Goal: Task Accomplishment & Management: Manage account settings

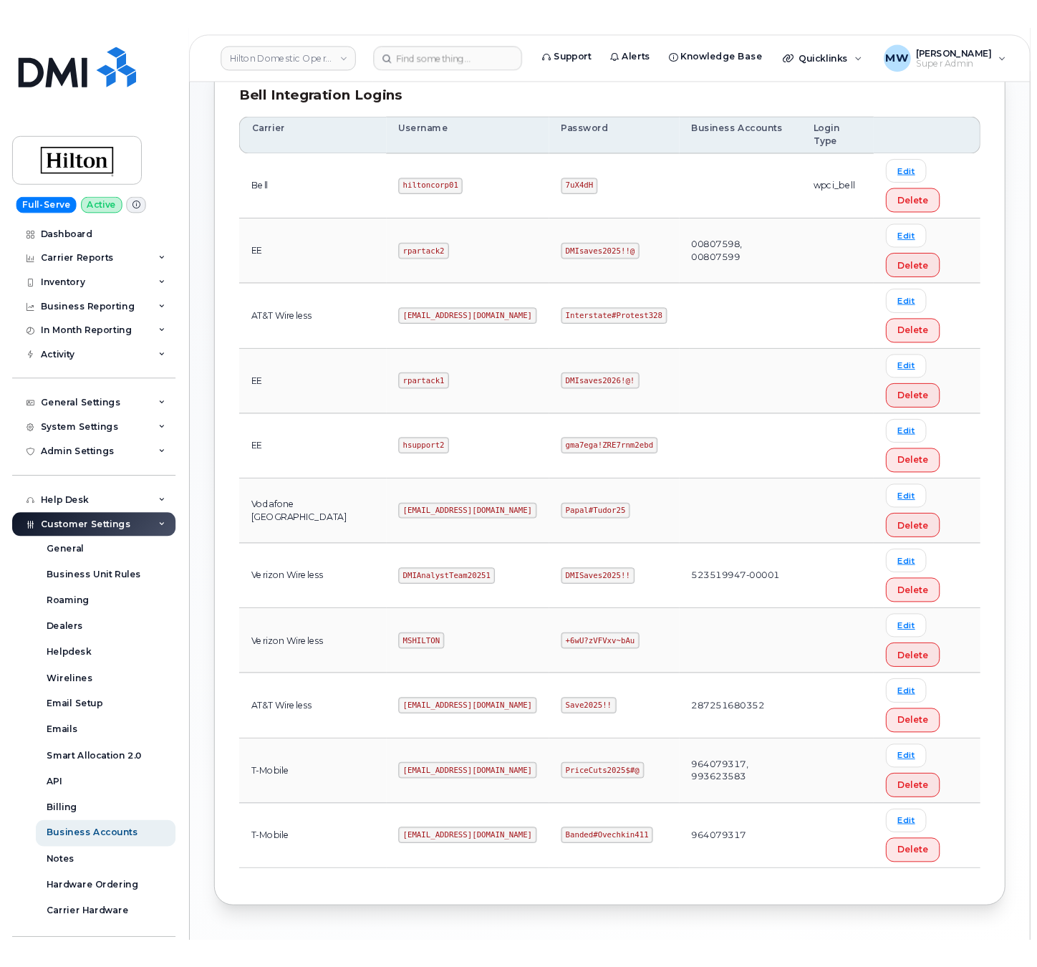
scroll to position [430, 0]
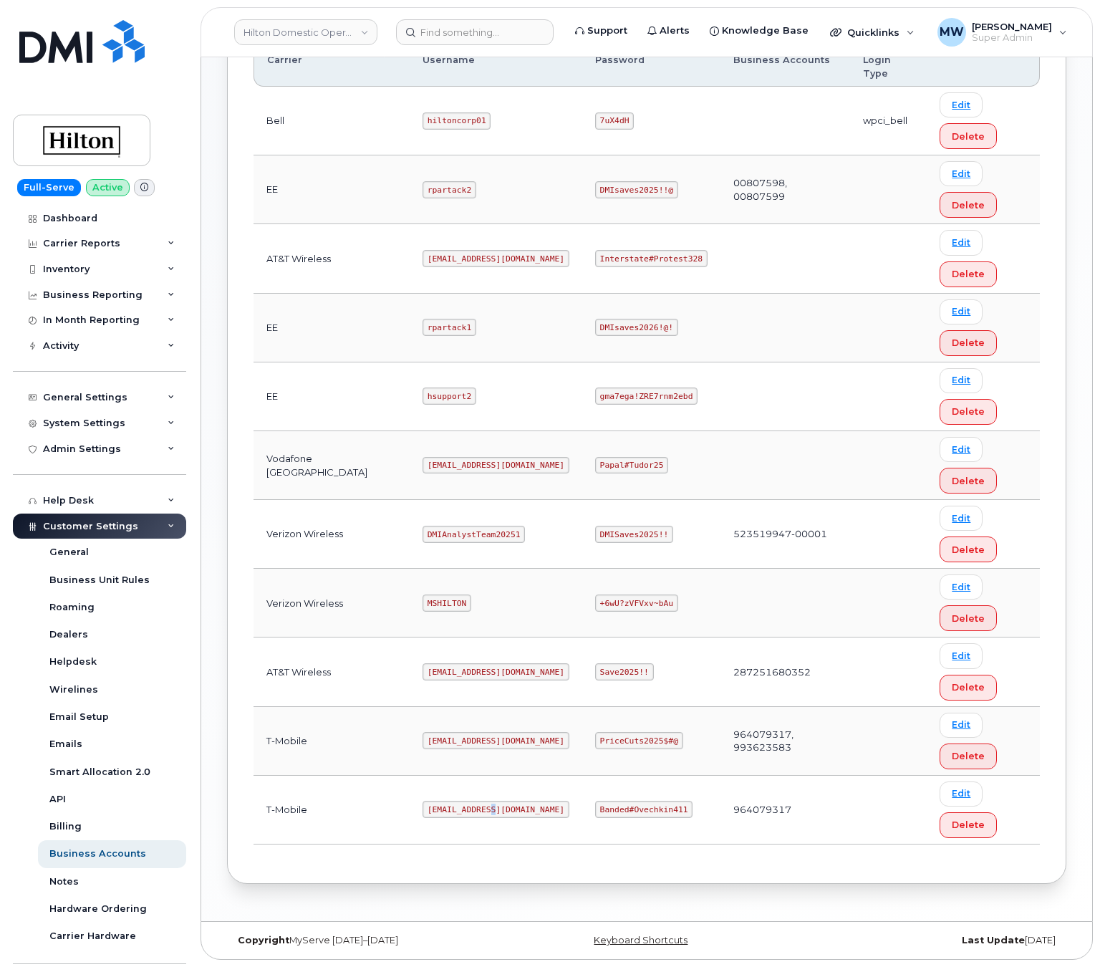
click at [474, 801] on code "ms-hilton@dminc.com" at bounding box center [495, 808] width 147 height 17
click at [614, 812] on code "Banded#Ovechkin411" at bounding box center [643, 808] width 97 height 17
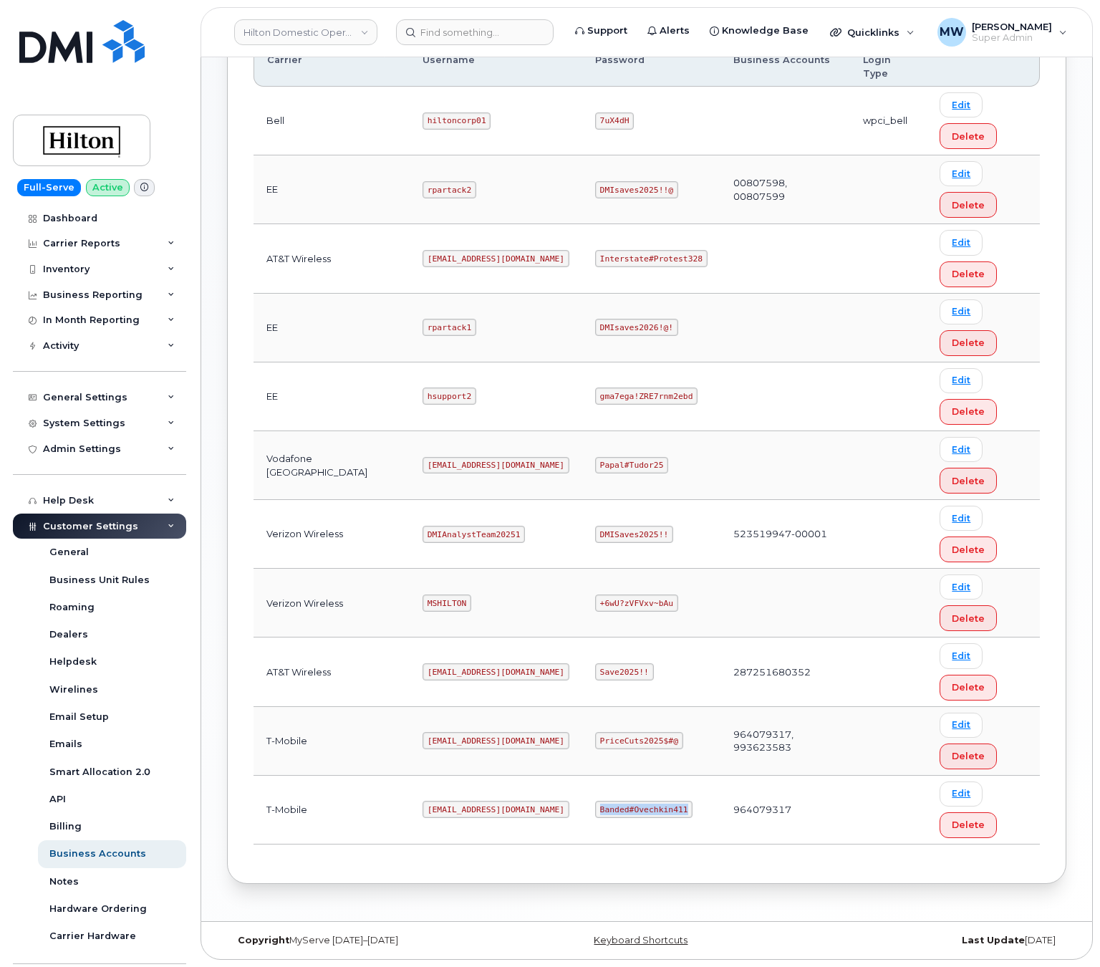
click at [614, 812] on code "Banded#Ovechkin411" at bounding box center [643, 808] width 97 height 17
copy code "Banded#Ovechkin411"
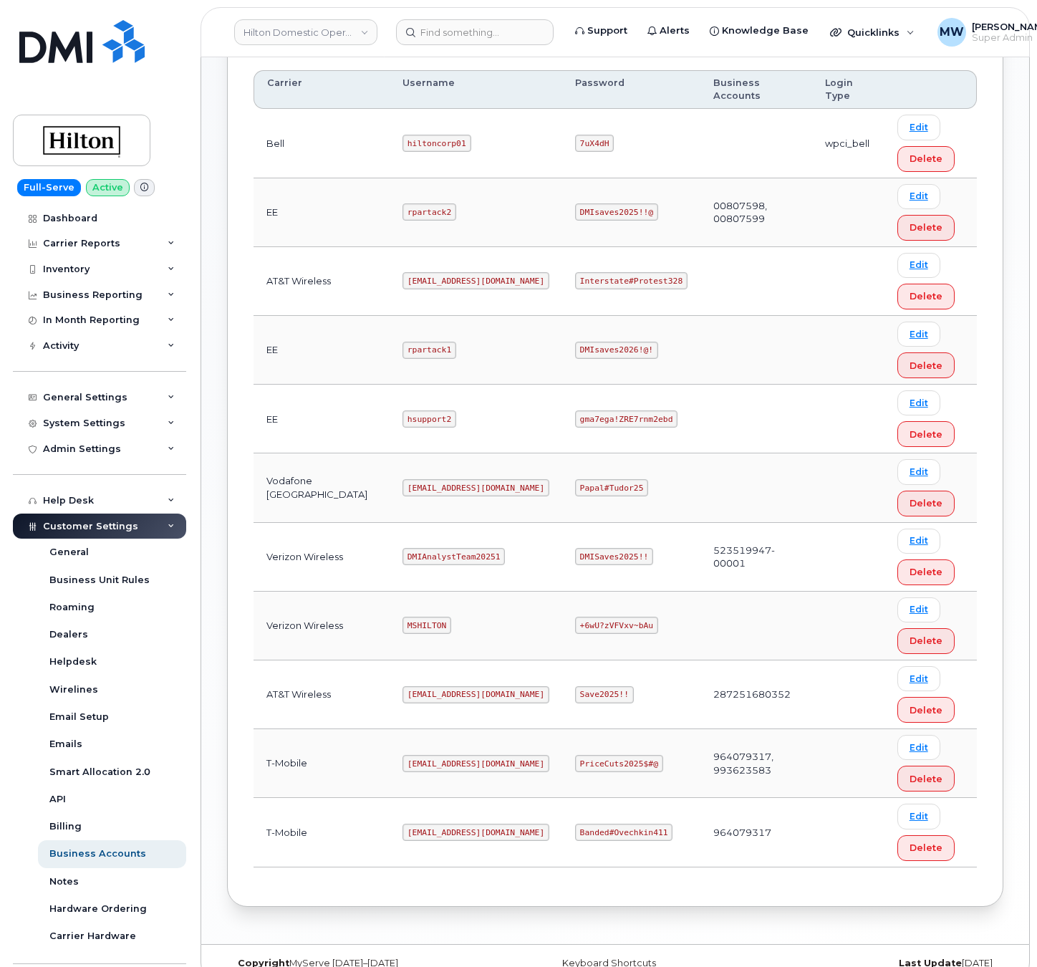
click at [701, 806] on td "964079317" at bounding box center [756, 832] width 112 height 69
copy td "964079317"
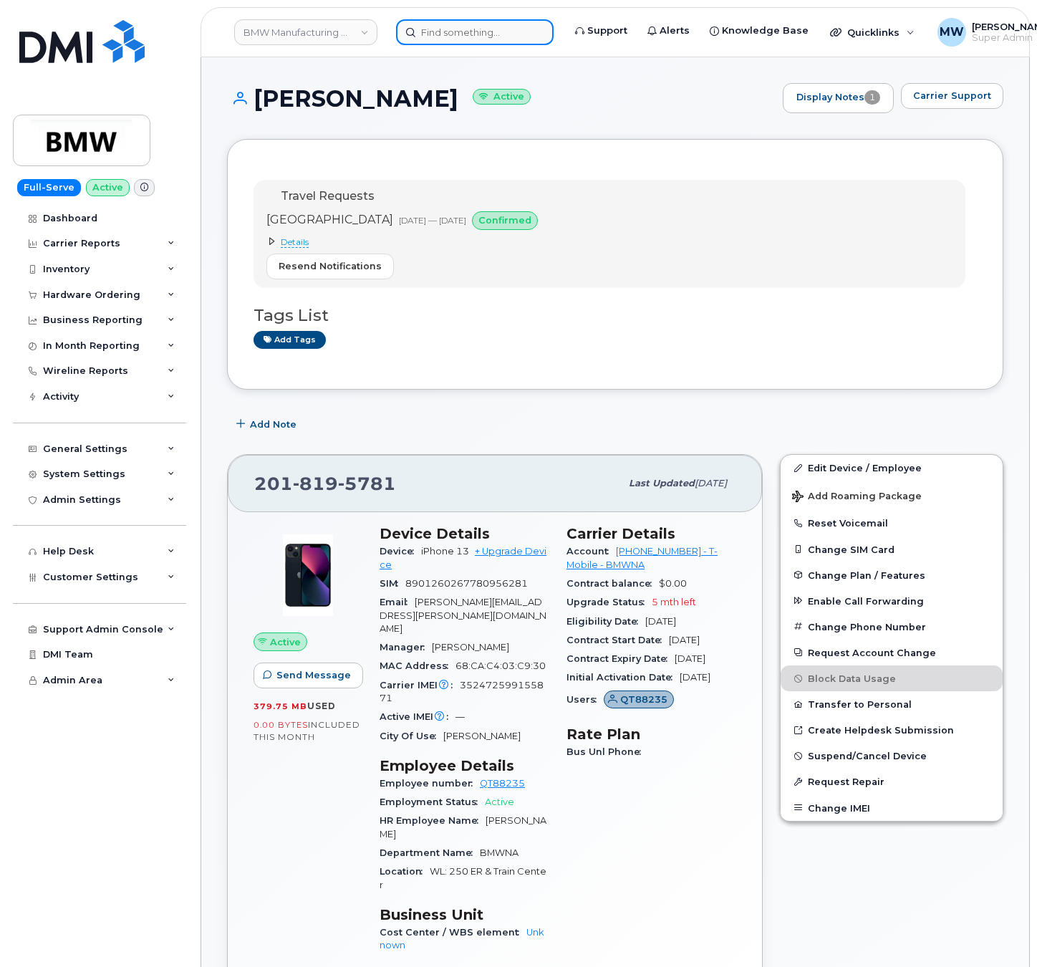
click at [461, 45] on div at bounding box center [475, 32] width 158 height 26
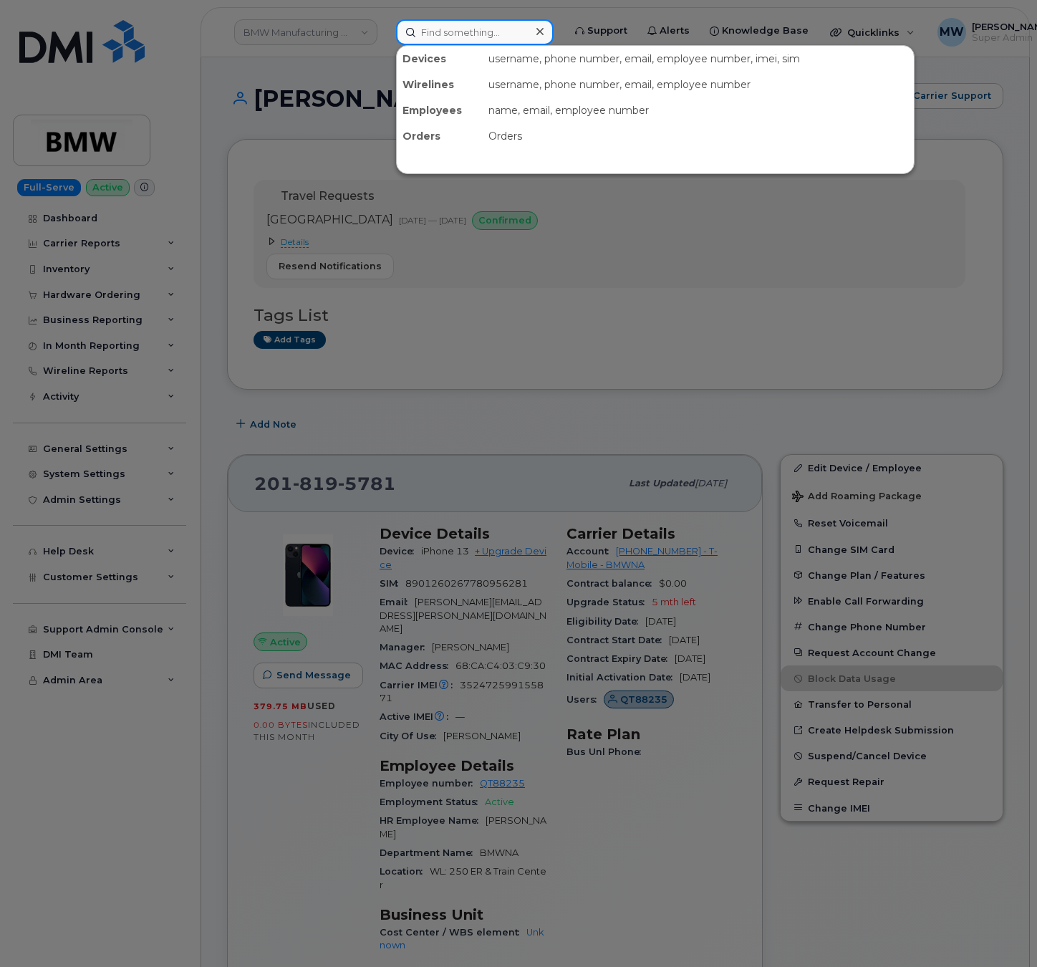
paste input "864) 577-2732"
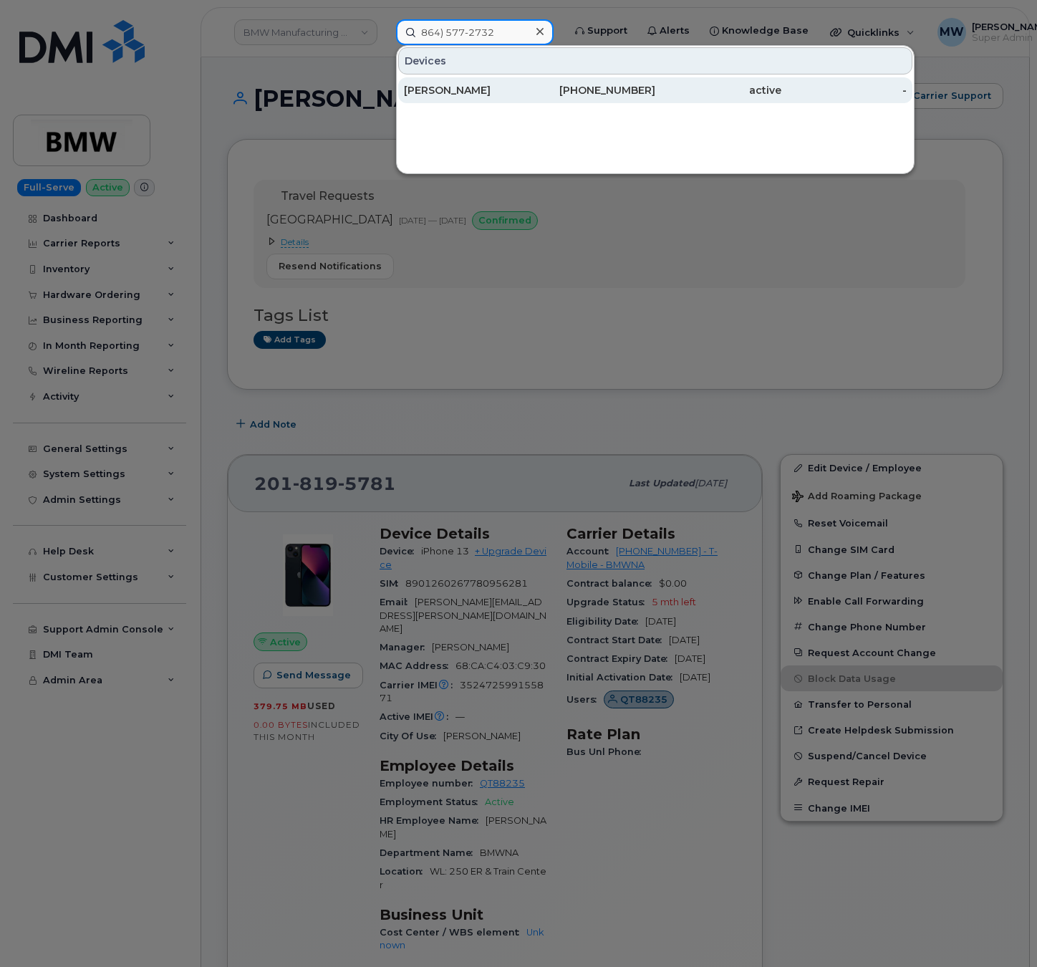
type input "864) 577-2732"
click at [470, 93] on div "[PERSON_NAME]" at bounding box center [467, 90] width 126 height 14
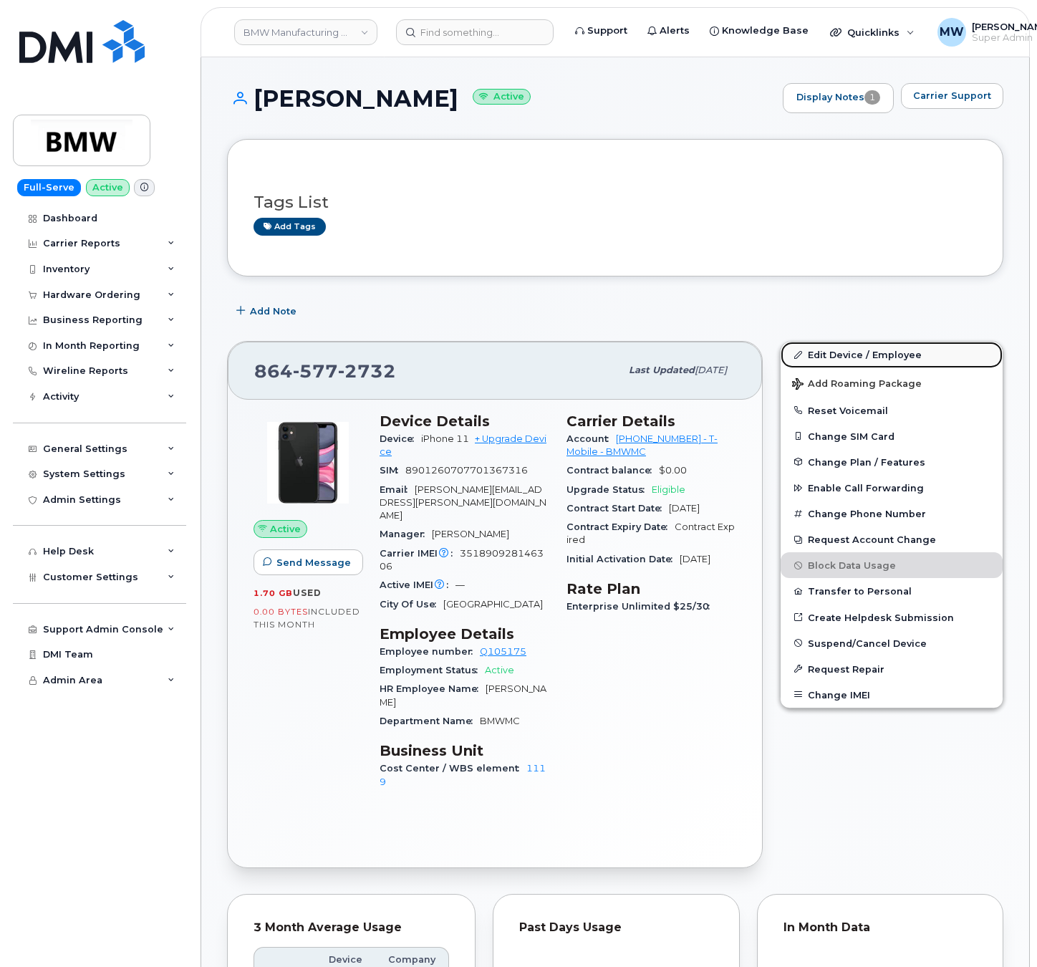
click at [852, 362] on link "Edit Device / Employee" at bounding box center [891, 355] width 222 height 26
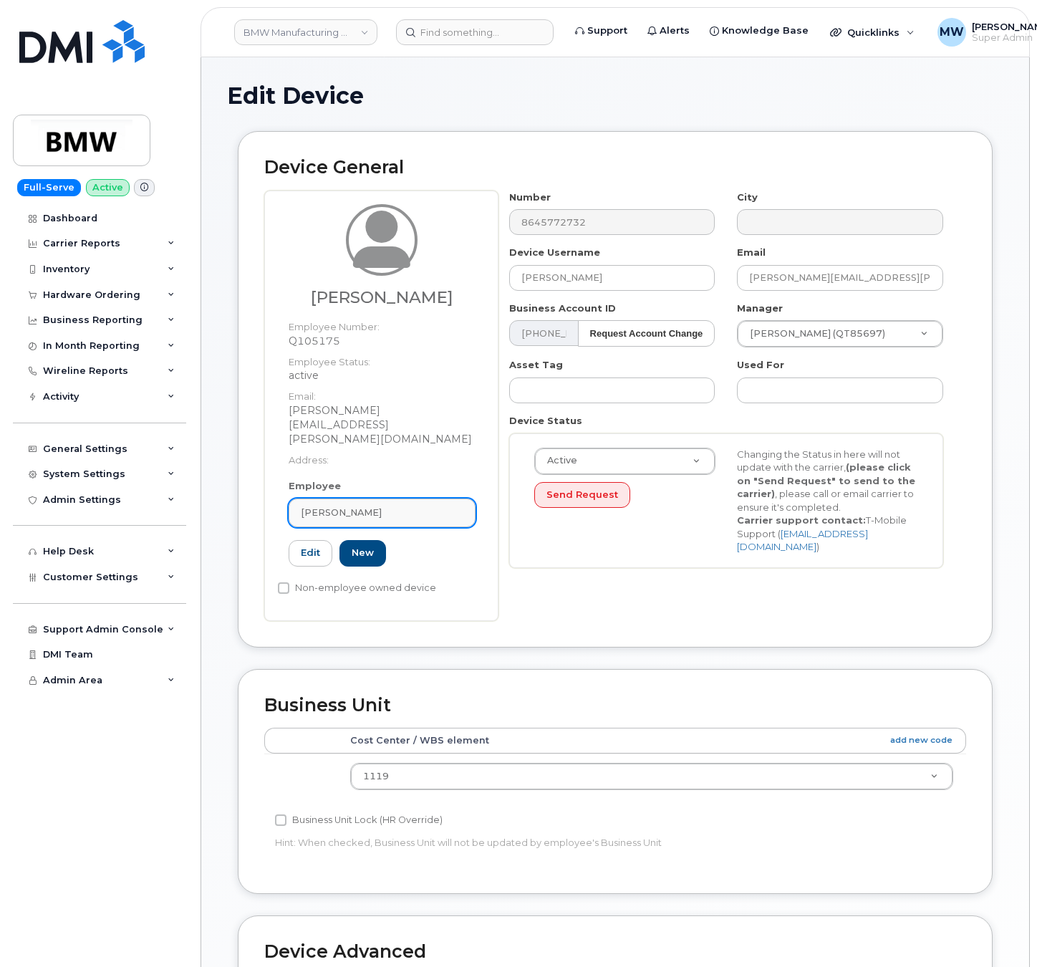
click at [405, 498] on link "[PERSON_NAME]" at bounding box center [382, 512] width 187 height 29
paste input "[PERSON_NAME]"
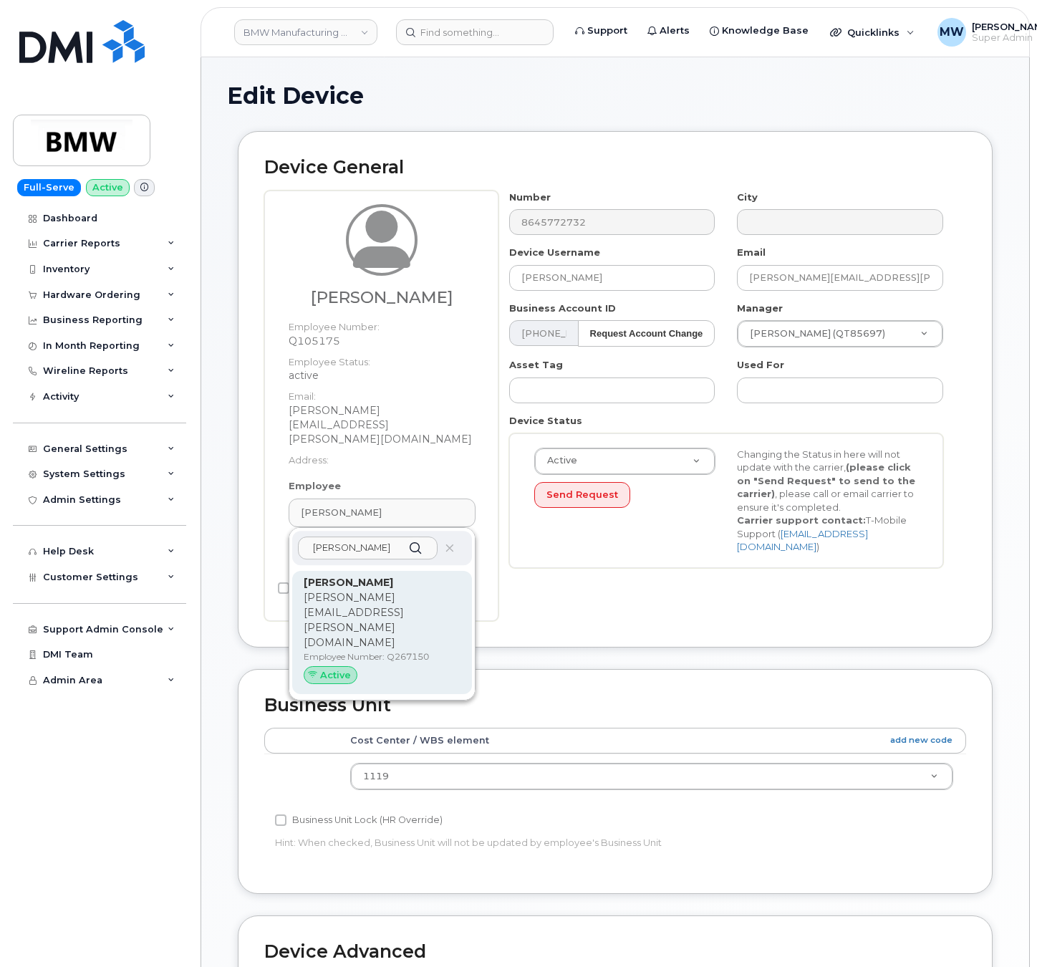
type input "[PERSON_NAME]"
click at [375, 616] on div "Steffen Dieterich steffen.dieterich@bmw.de Employee Number: Q267150 Active" at bounding box center [382, 632] width 157 height 115
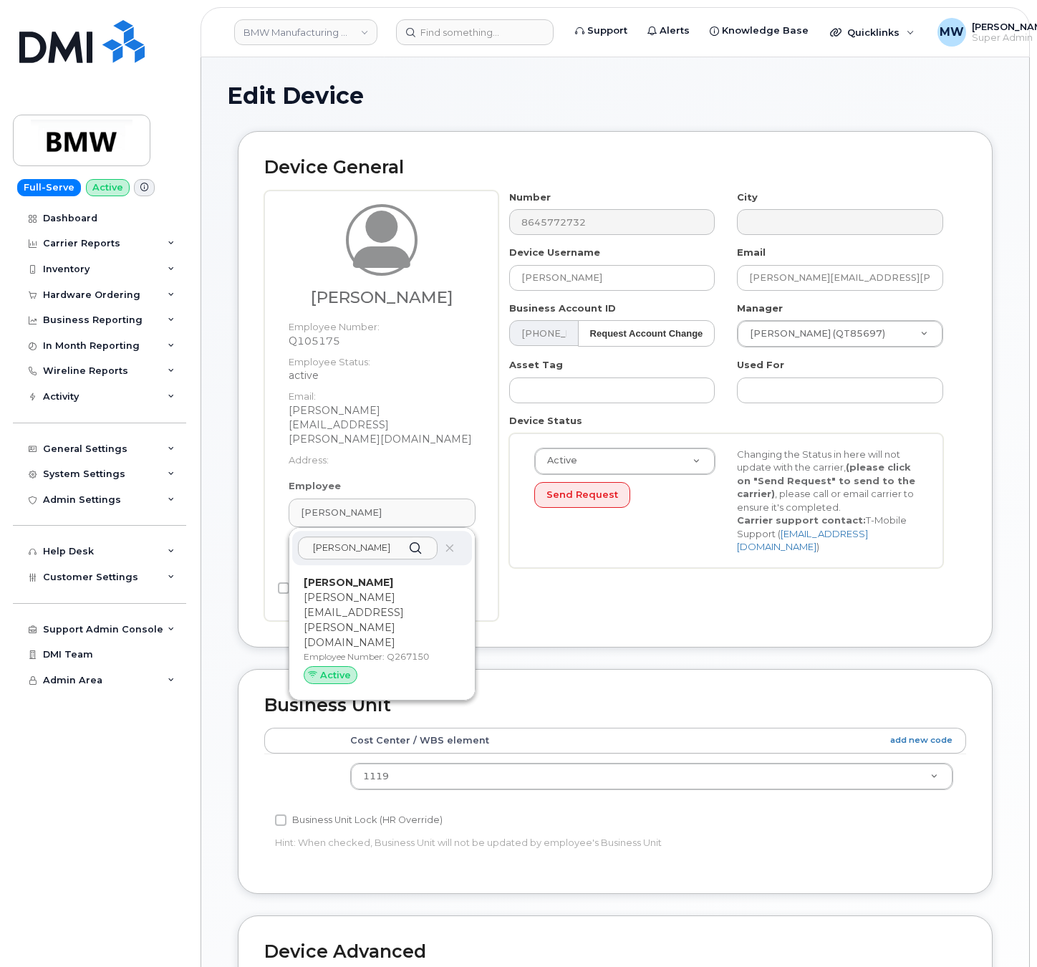
type input "Q267150"
type input "Steffen Dieterich"
type input "steffen.dieterich@bmw.de"
type input "14966659"
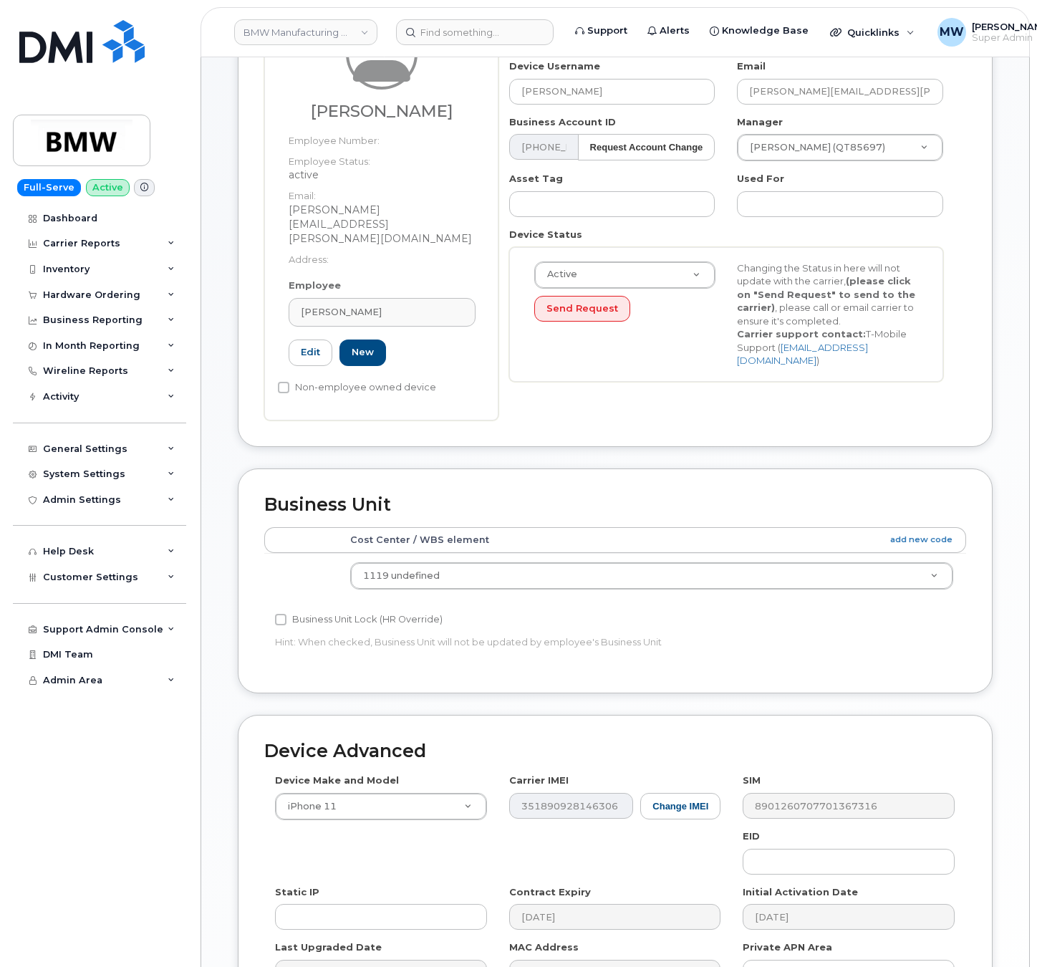
scroll to position [341, 0]
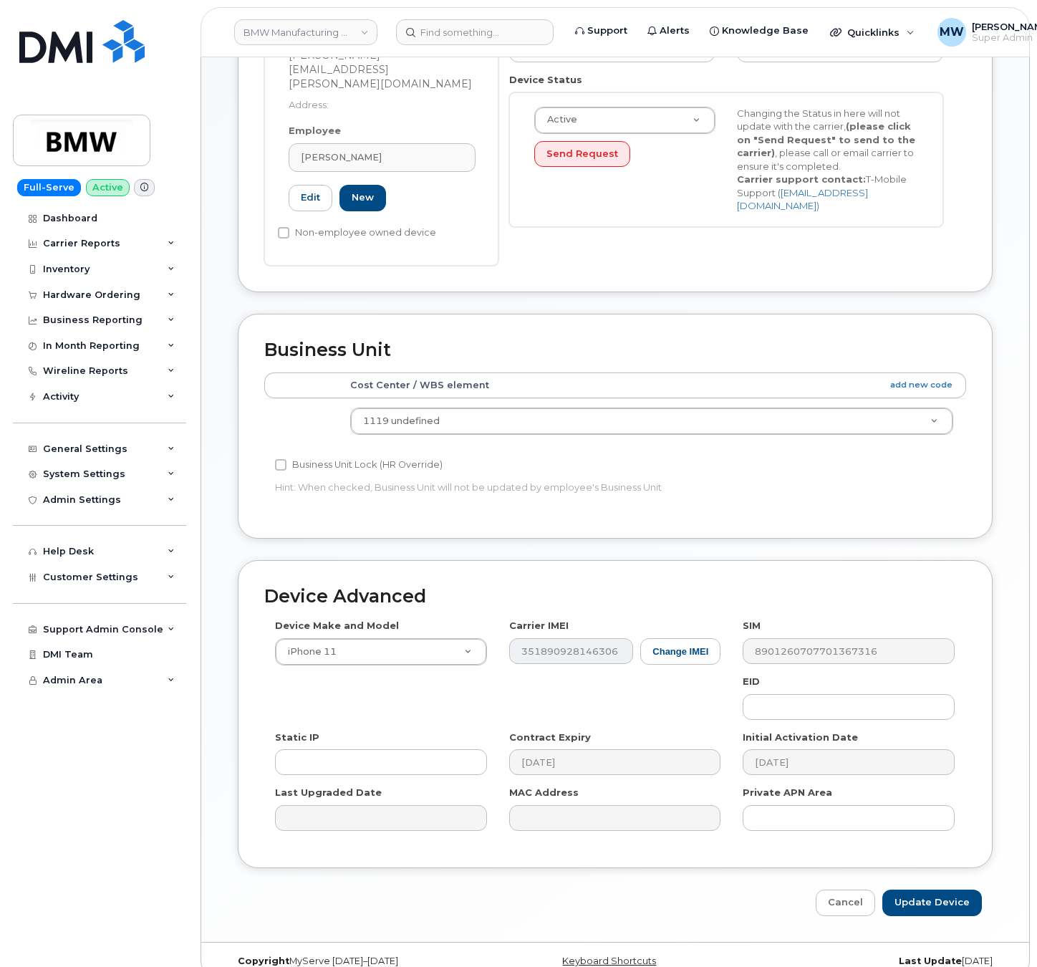
click at [919, 894] on div "Edit Device Device General Steffen Dieterich Employee Number: Employee Status: …" at bounding box center [615, 328] width 828 height 1225
click at [921, 891] on input "Update Device" at bounding box center [932, 902] width 100 height 26
type input "Saving..."
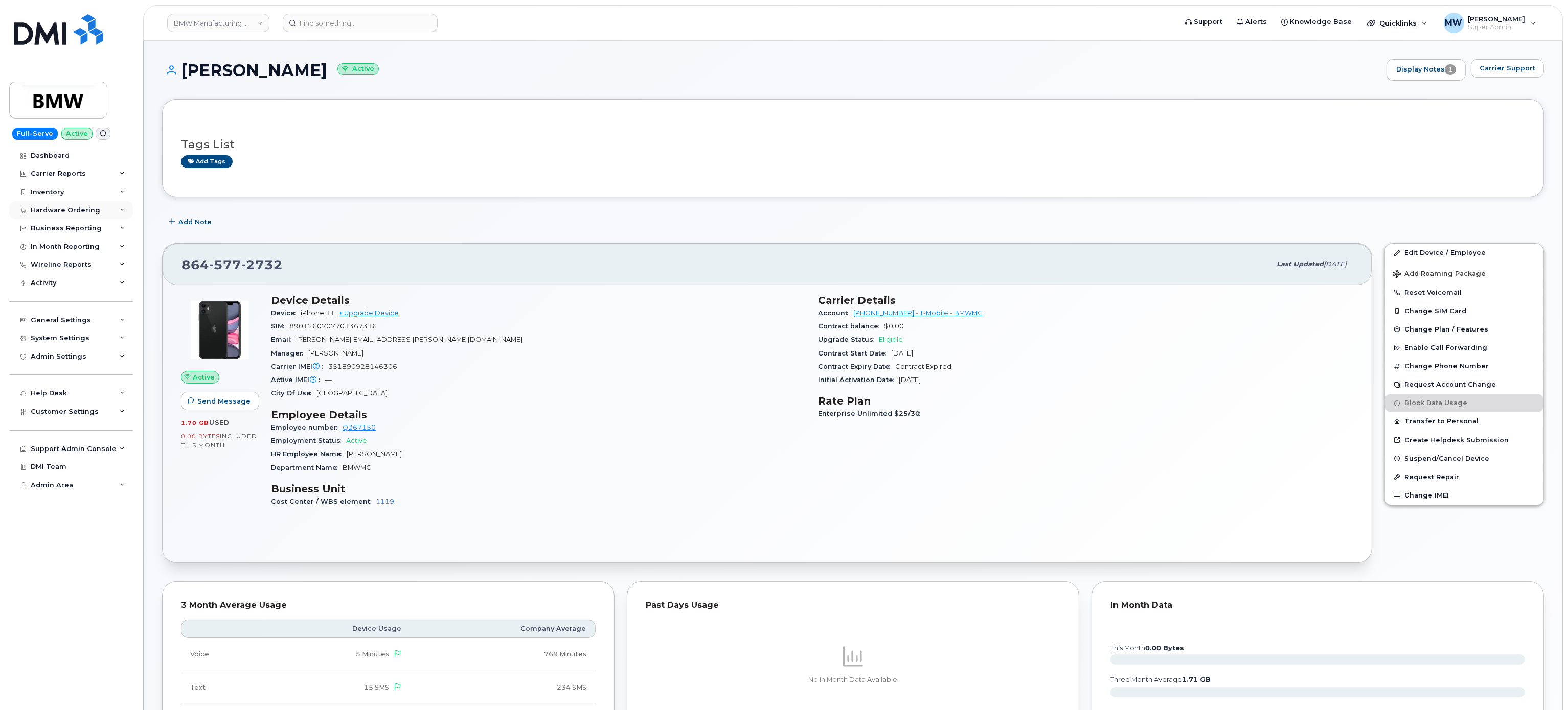
click at [68, 208] on div "Hardware Ordering" at bounding box center [71, 211] width 124 height 19
click at [57, 242] on link "Orders" at bounding box center [80, 248] width 106 height 19
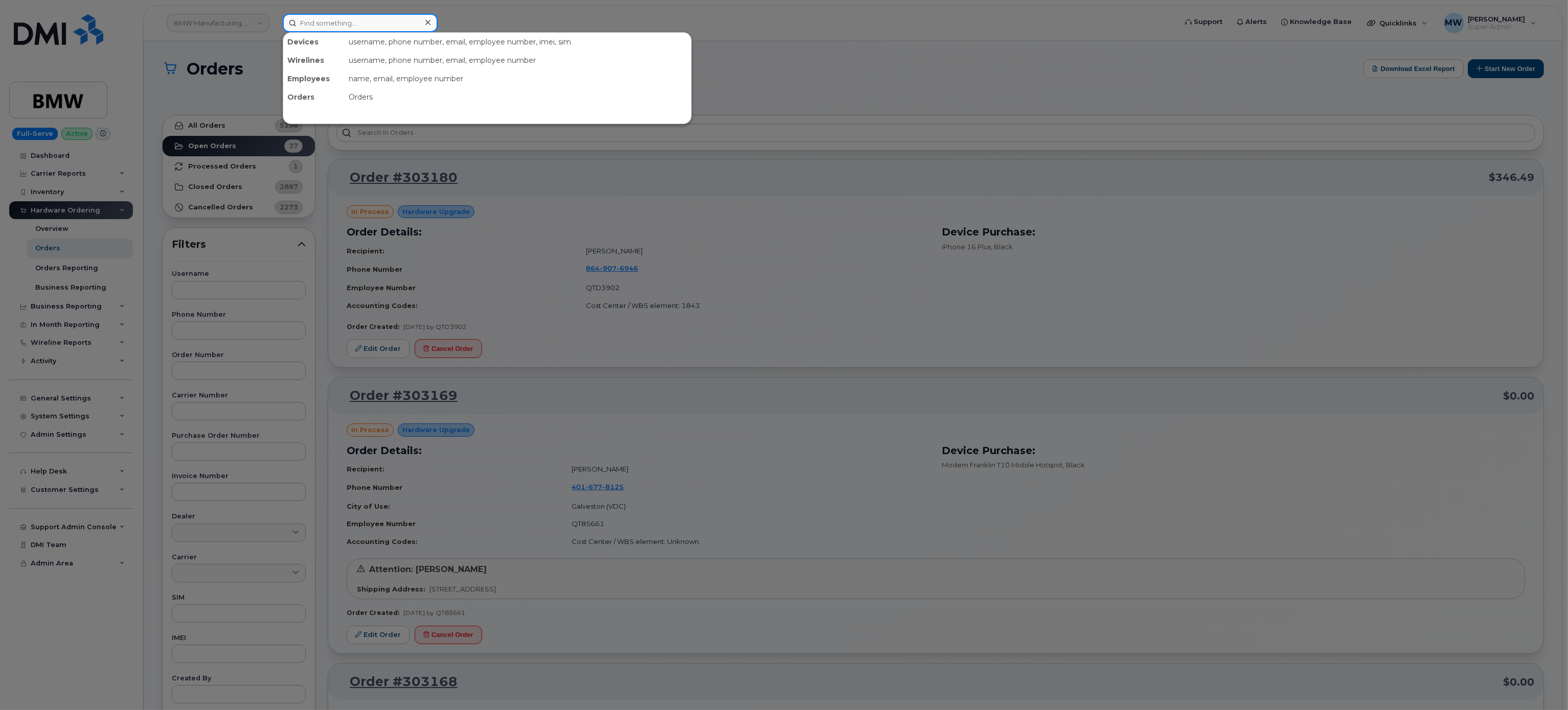
click at [314, 28] on input at bounding box center [360, 23] width 155 height 19
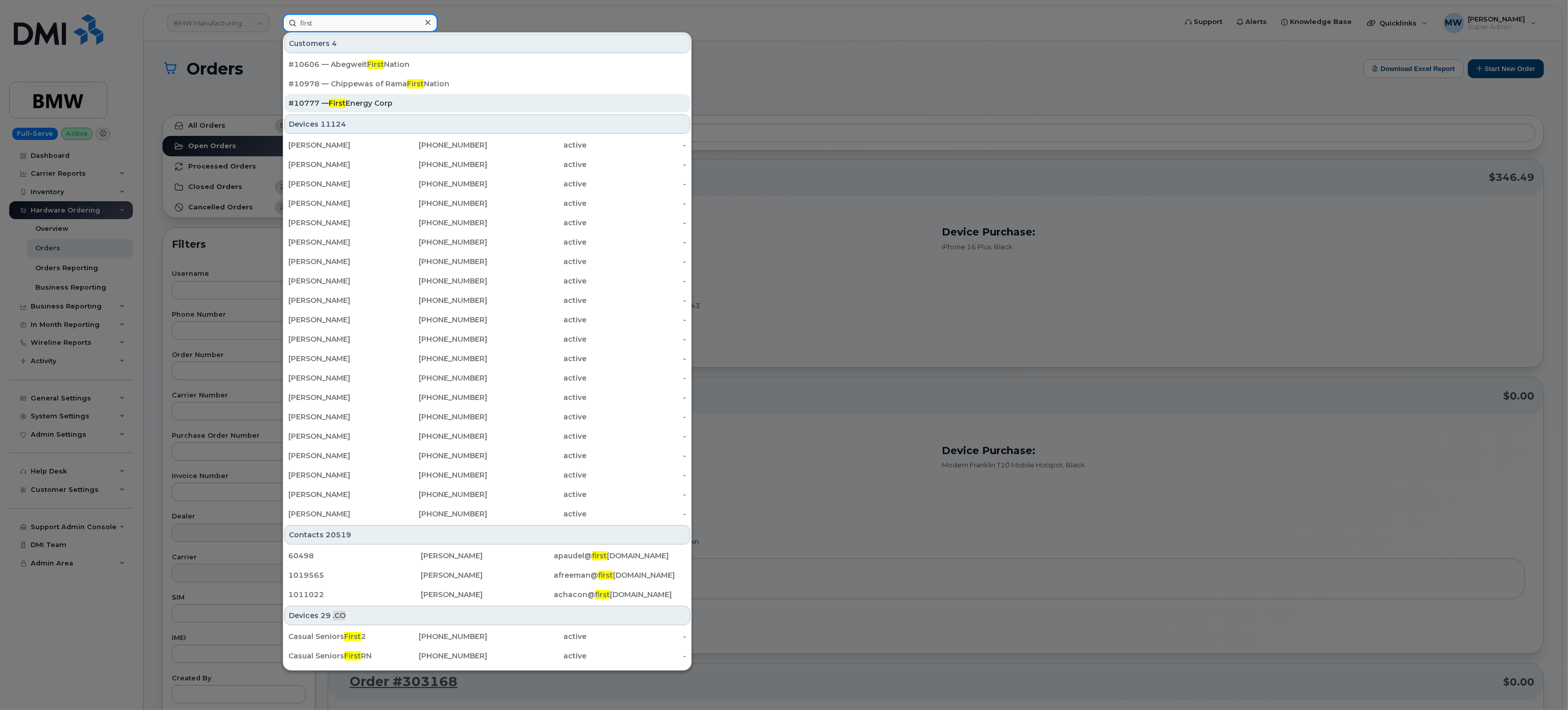
type input "first"
click at [468, 107] on div "#10777 — First Energy Corp" at bounding box center [487, 103] width 398 height 10
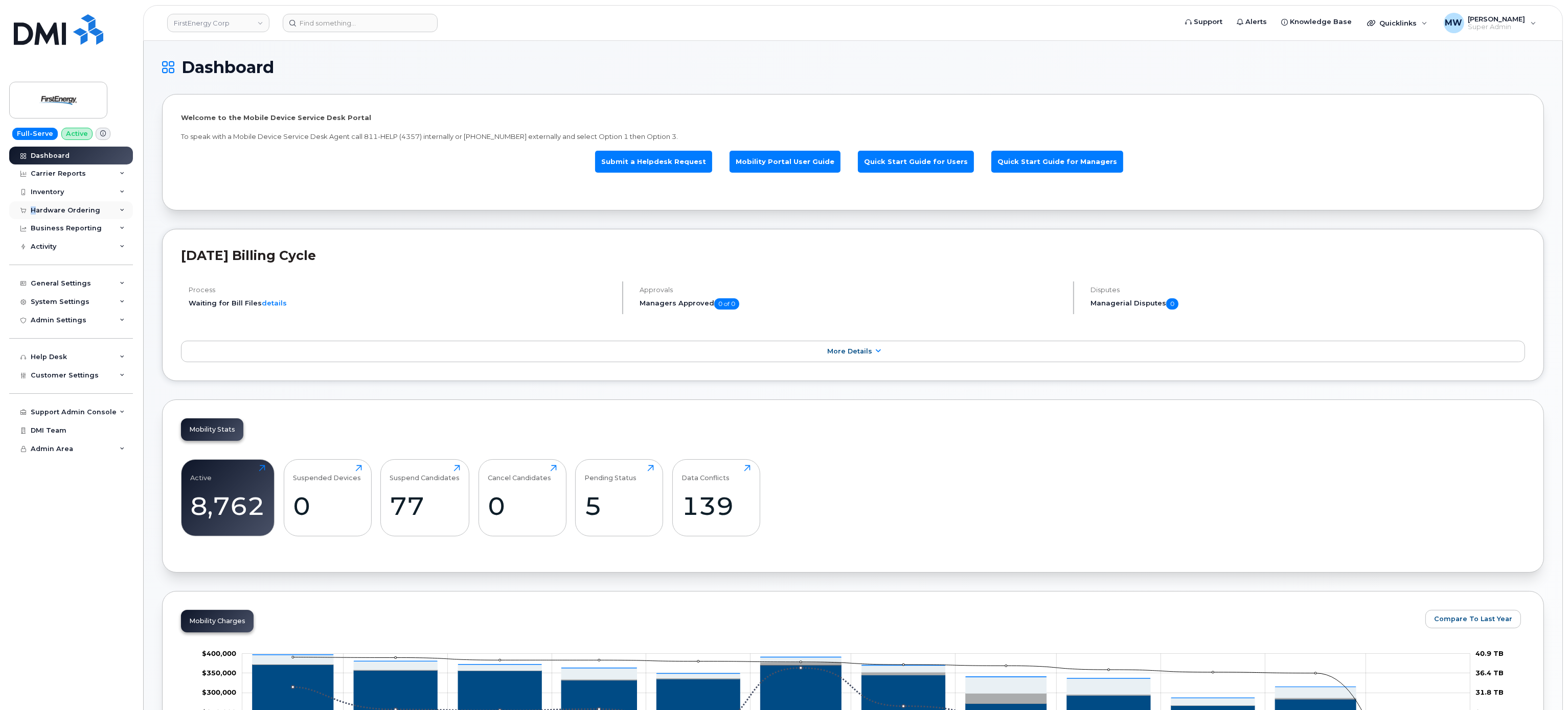
click at [34, 217] on div "Hardware Ordering" at bounding box center [71, 211] width 124 height 19
click at [48, 250] on div "Orders" at bounding box center [47, 248] width 25 height 9
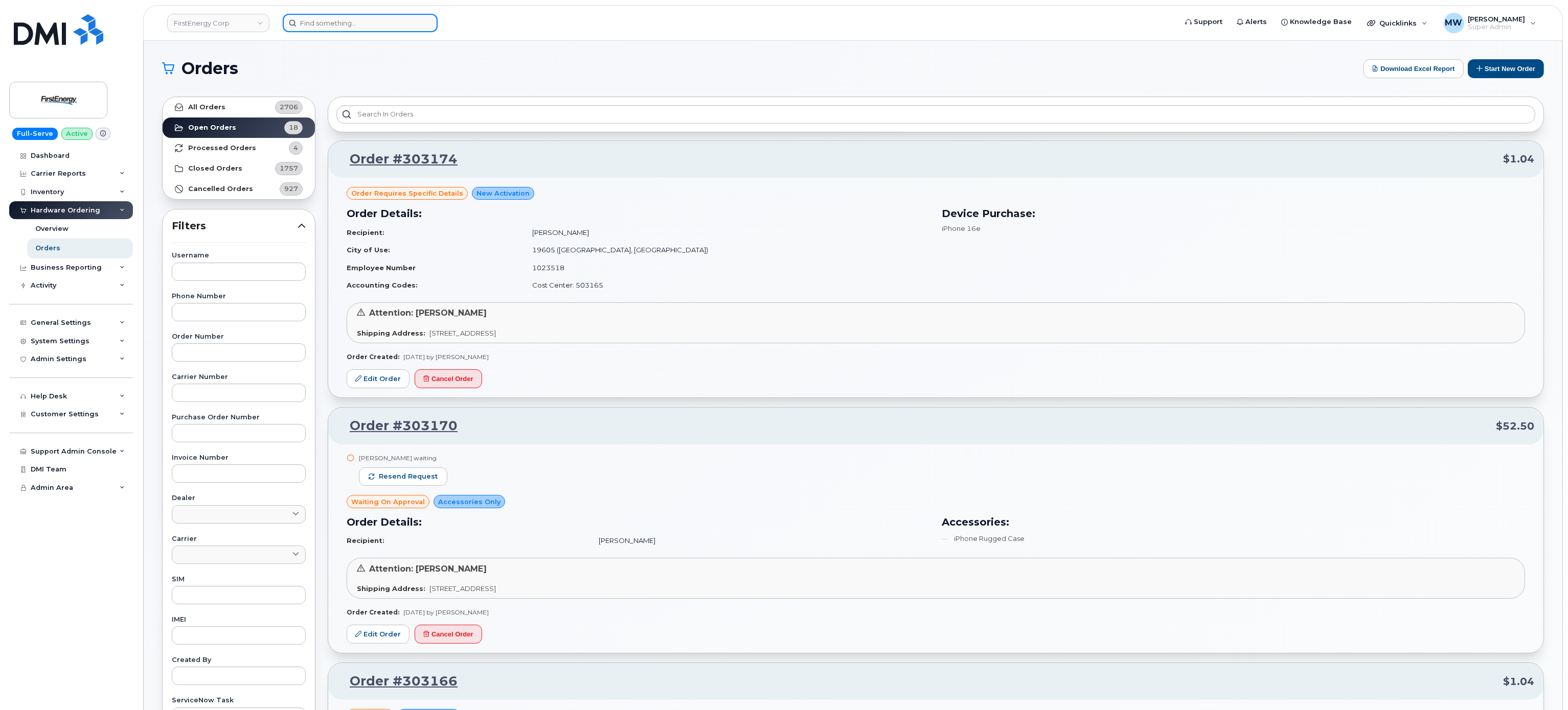
click at [413, 28] on input at bounding box center [360, 23] width 155 height 19
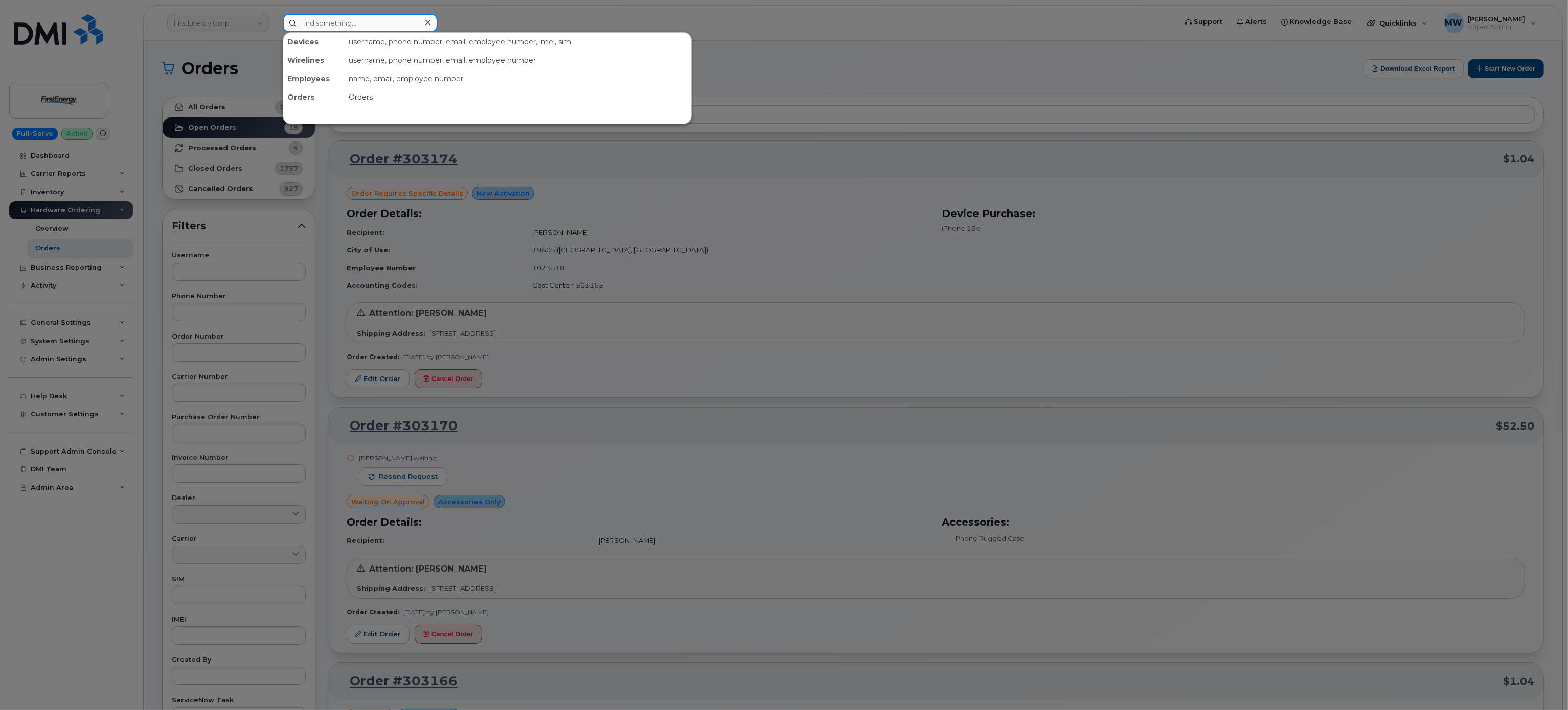
paste input "Nicole Balbuena"
type input "Nicole Balbuena"
drag, startPoint x: 418, startPoint y: 14, endPoint x: 423, endPoint y: 19, distance: 7.1
click at [419, 17] on input "[PERSON_NAME]" at bounding box center [360, 23] width 155 height 19
click at [424, 20] on div at bounding box center [428, 22] width 15 height 15
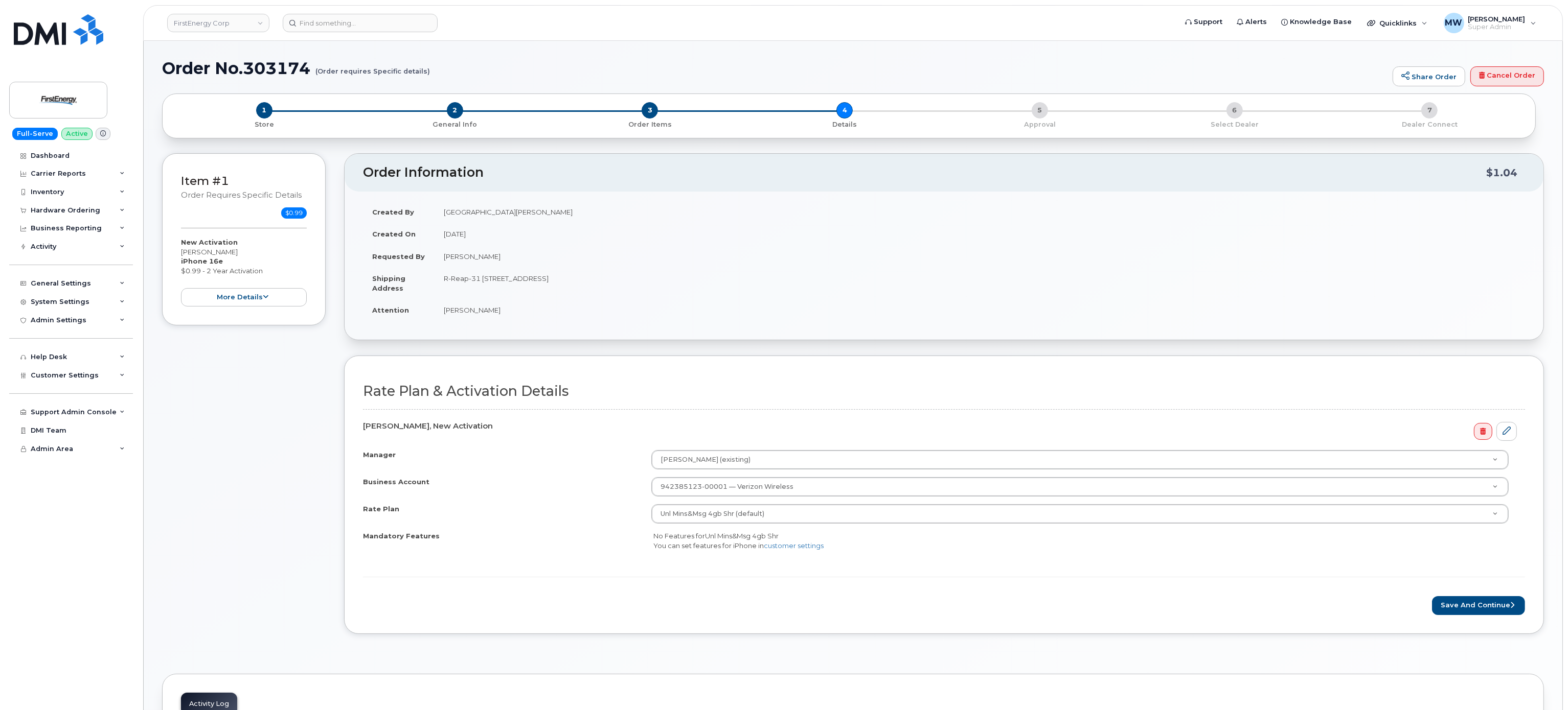
scroll to position [102, 0]
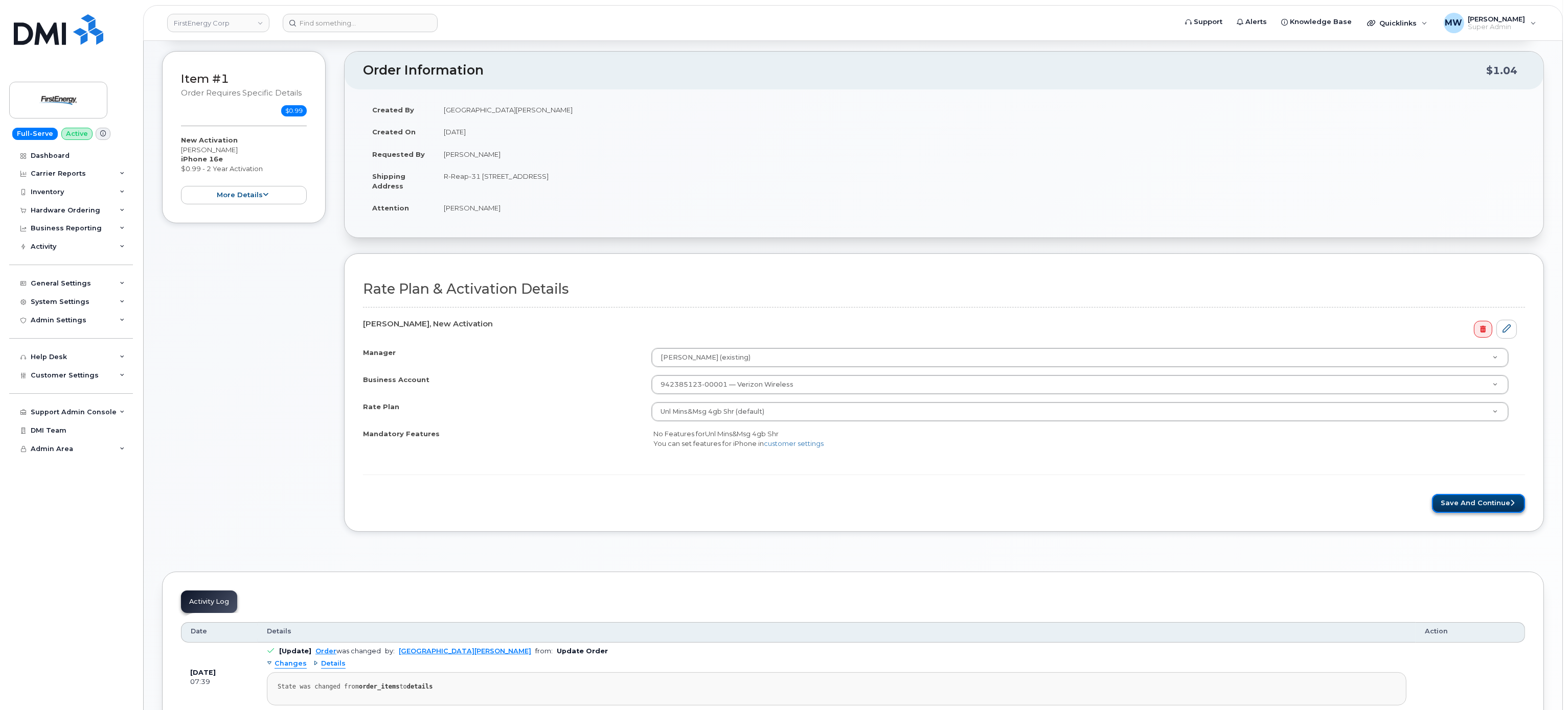
click at [1459, 507] on button "Save and Continue" at bounding box center [1478, 503] width 93 height 19
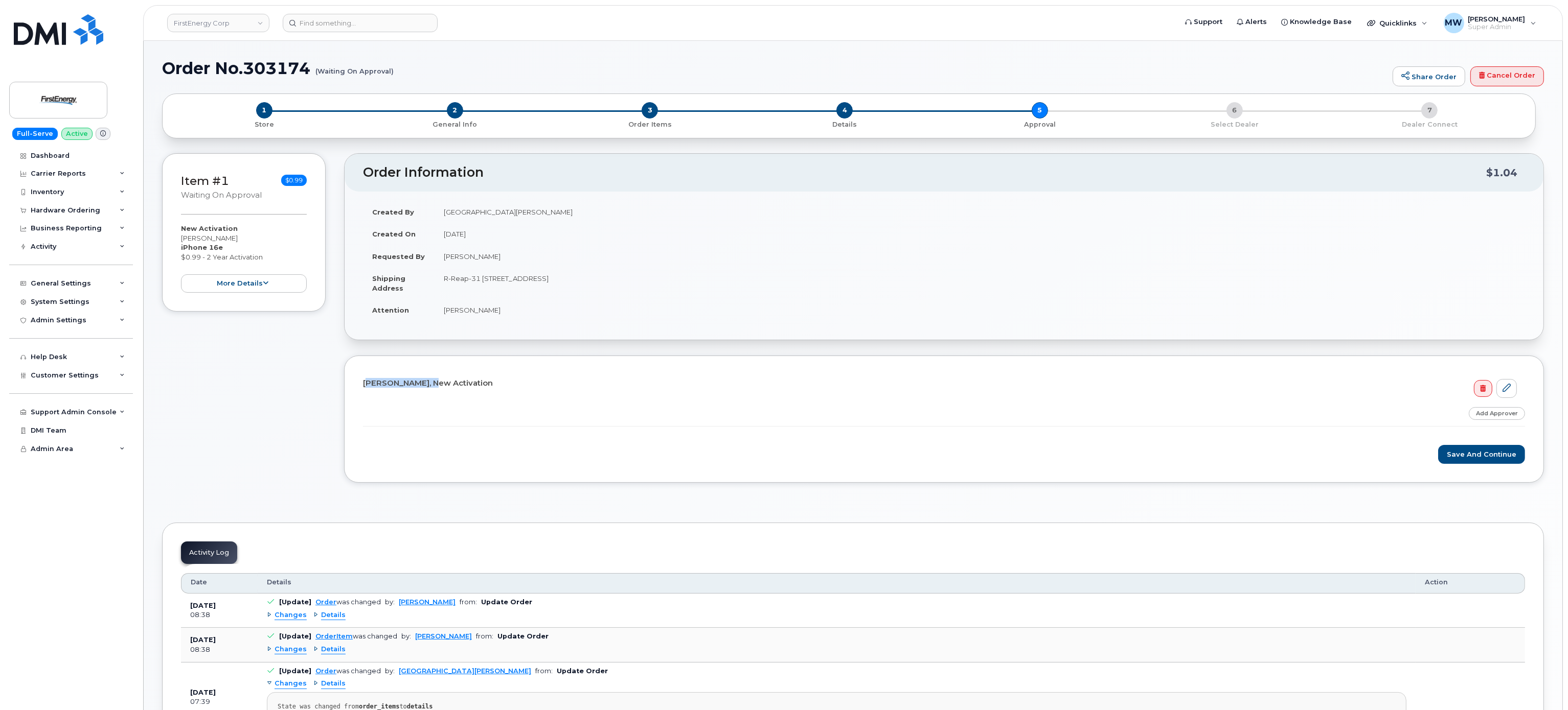
drag, startPoint x: 363, startPoint y: 384, endPoint x: 426, endPoint y: 390, distance: 63.3
click at [426, 390] on div "Nicole Balbuena, New Activation Step-by-step approvals: Approved Add Approver S…" at bounding box center [944, 419] width 1200 height 127
copy h4 "Nicole Balbuena"
drag, startPoint x: 519, startPoint y: 301, endPoint x: 442, endPoint y: 320, distance: 79.3
click at [442, 320] on td "Mandi Houston" at bounding box center [980, 310] width 1090 height 23
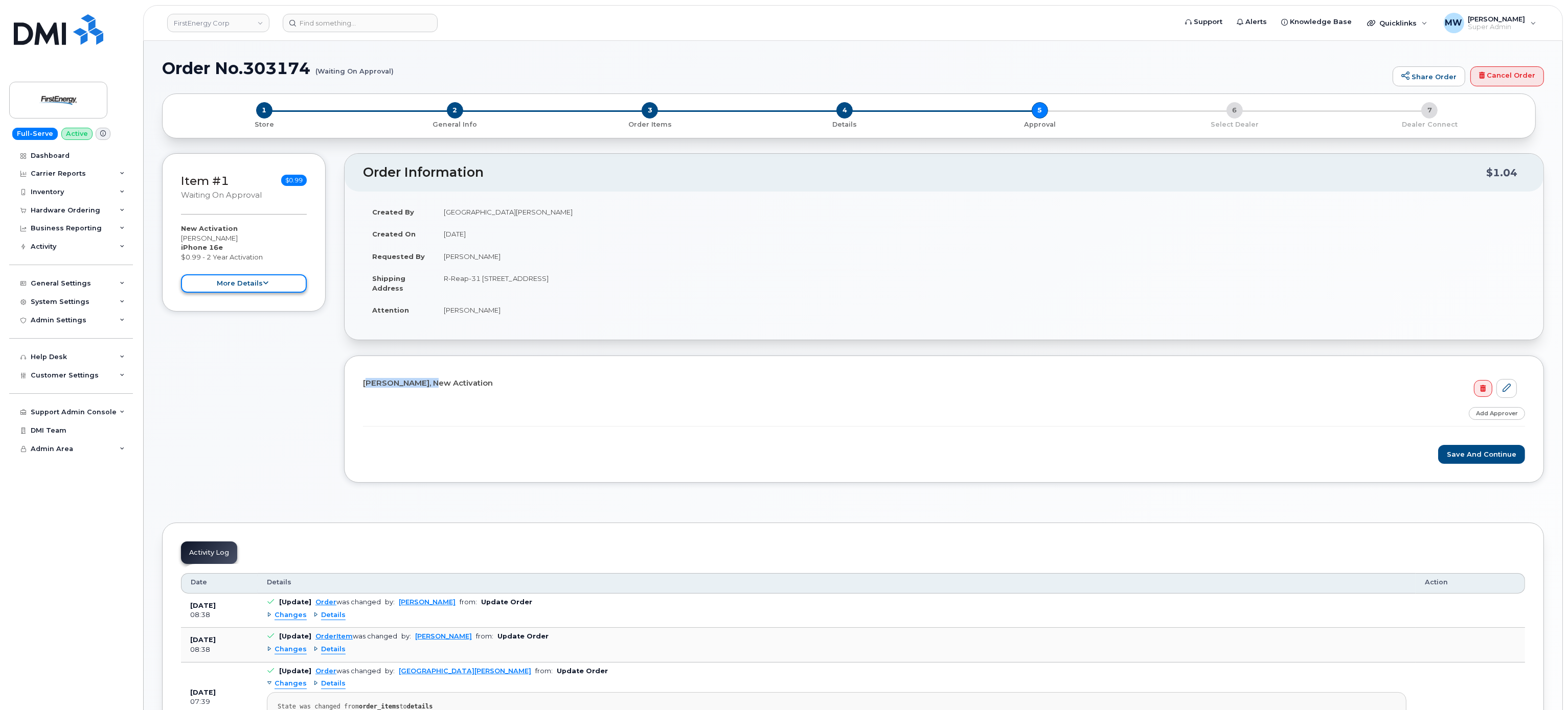
click at [259, 293] on button "more details" at bounding box center [243, 283] width 126 height 19
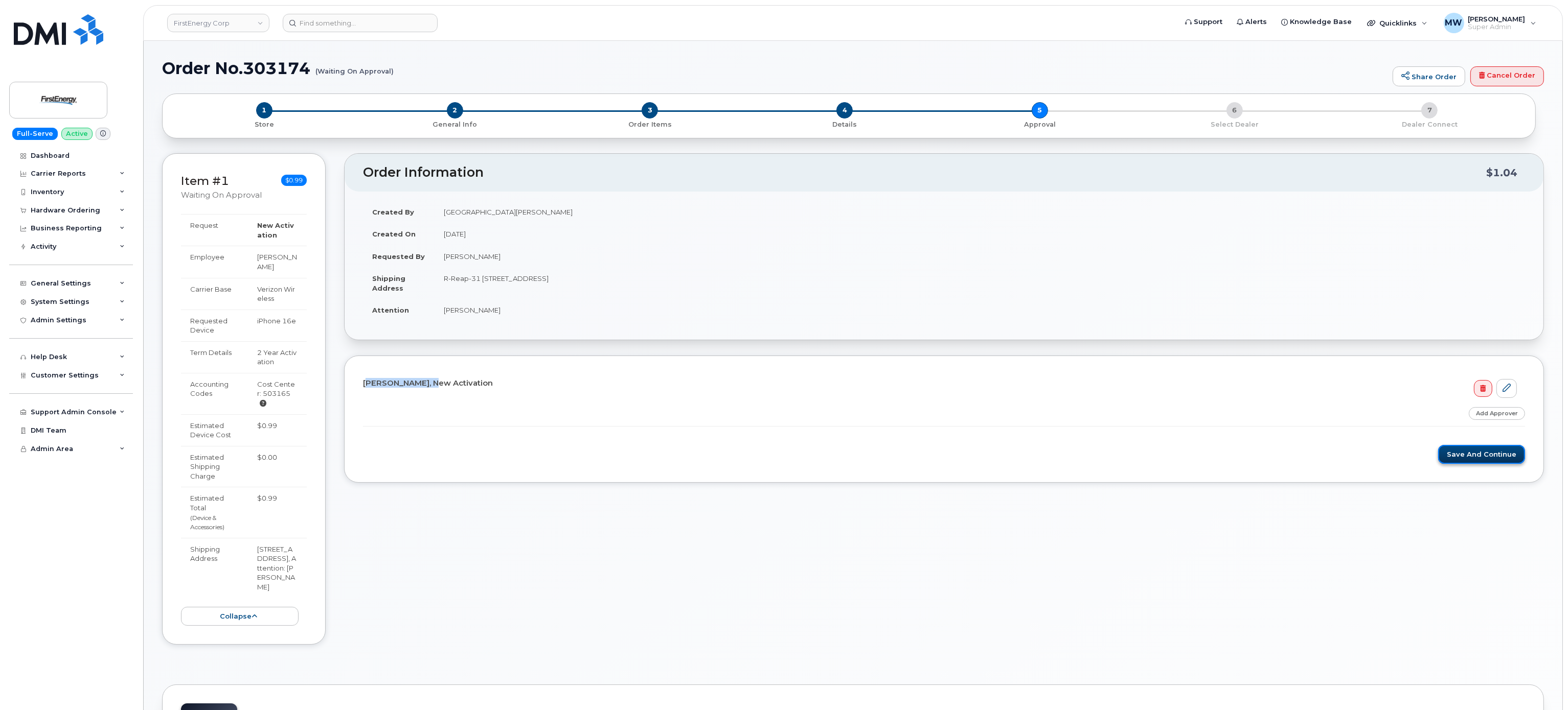
click at [1460, 458] on button "Save and Continue" at bounding box center [1482, 455] width 87 height 19
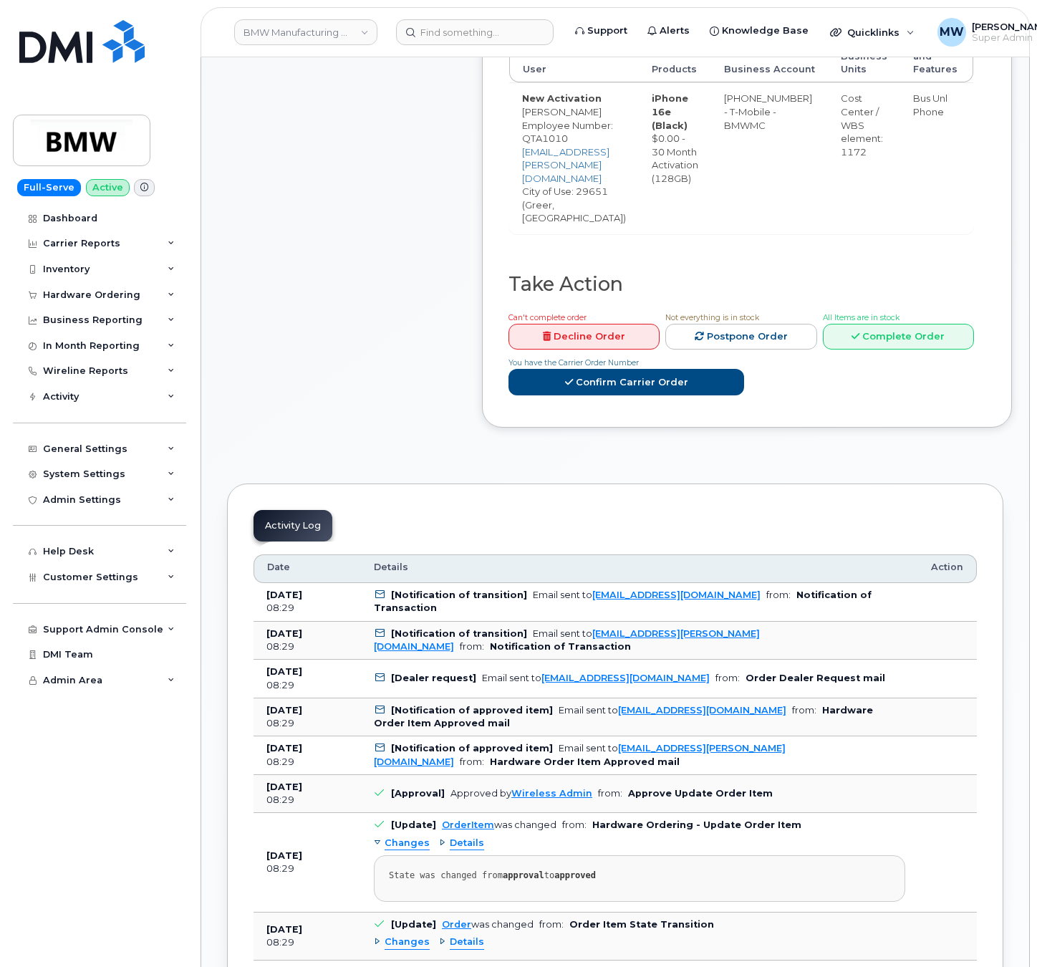
scroll to position [716, 0]
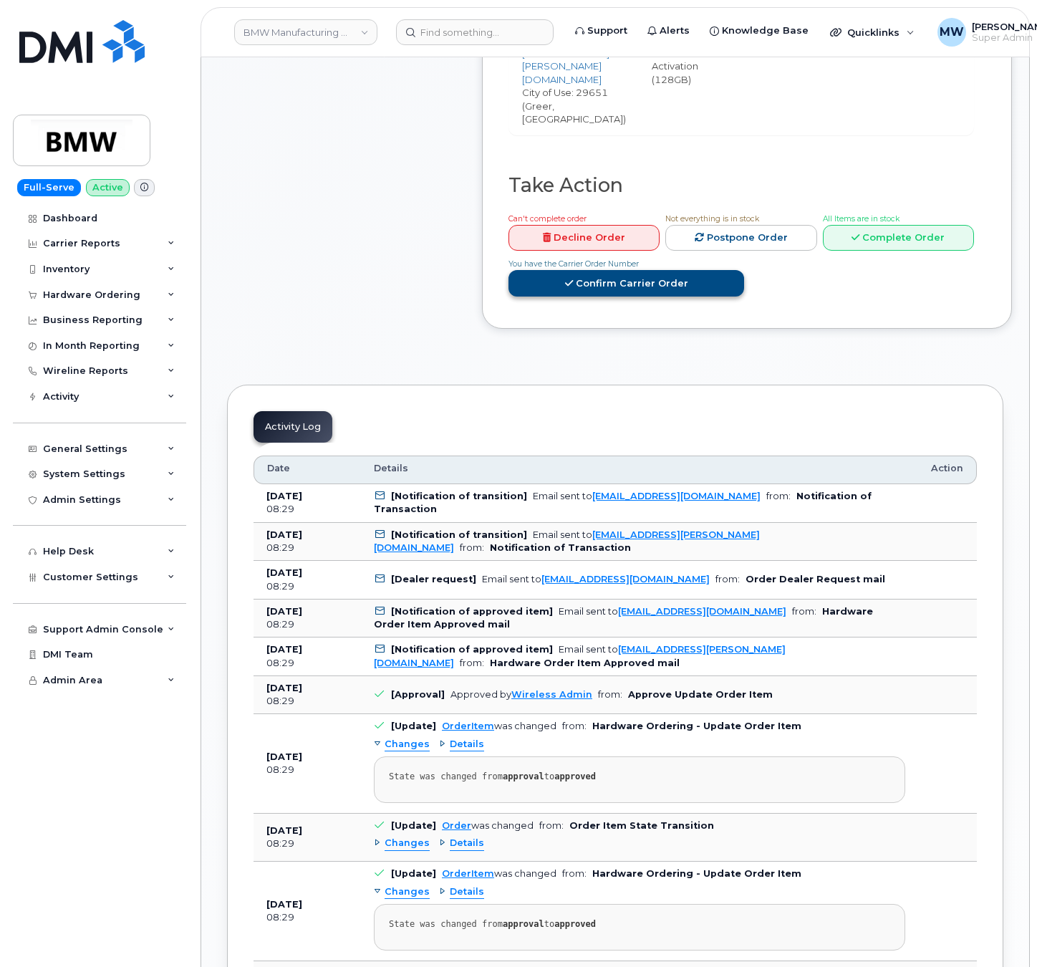
click at [515, 270] on link "Confirm Carrier Order" at bounding box center [626, 283] width 236 height 26
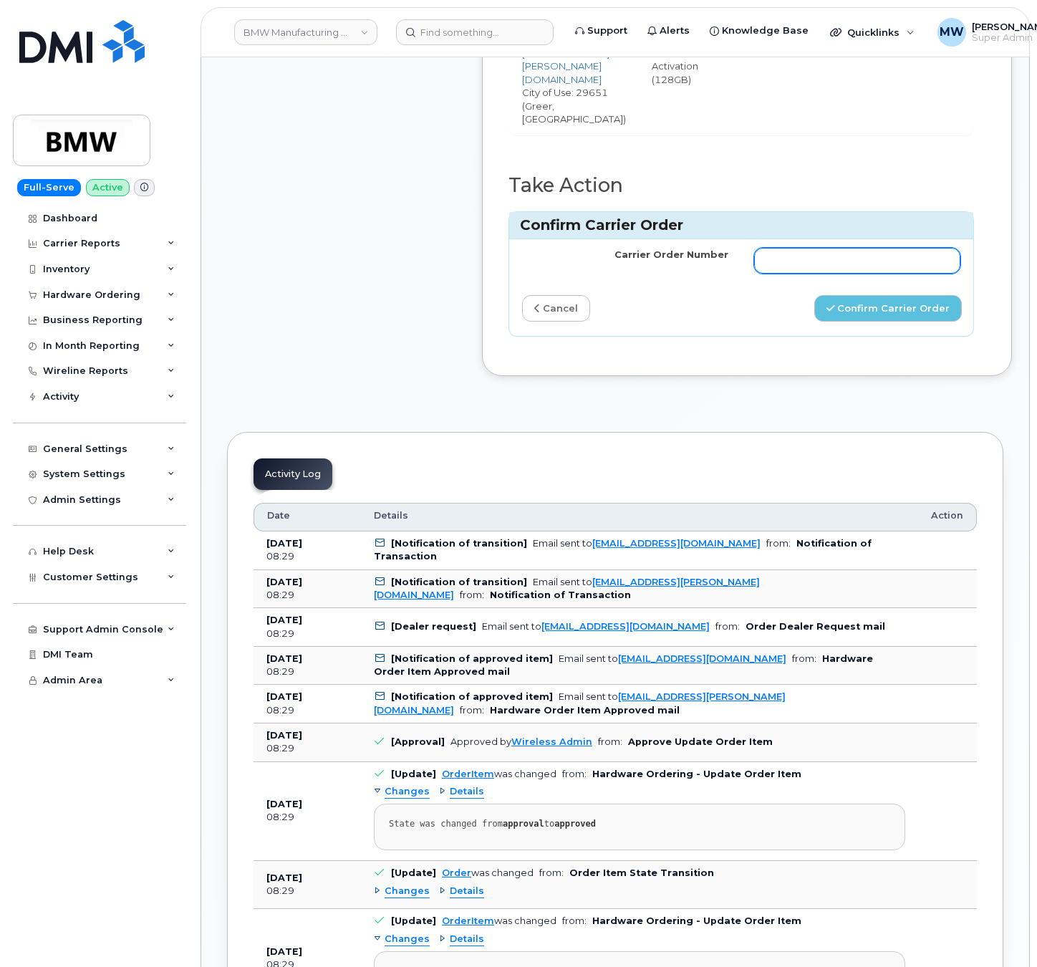
click at [515, 248] on input "Carrier Order Number" at bounding box center [857, 261] width 206 height 26
paste input "772062617"
type input "772062617"
click at [515, 302] on button "Confirm Carrier Order" at bounding box center [887, 308] width 147 height 26
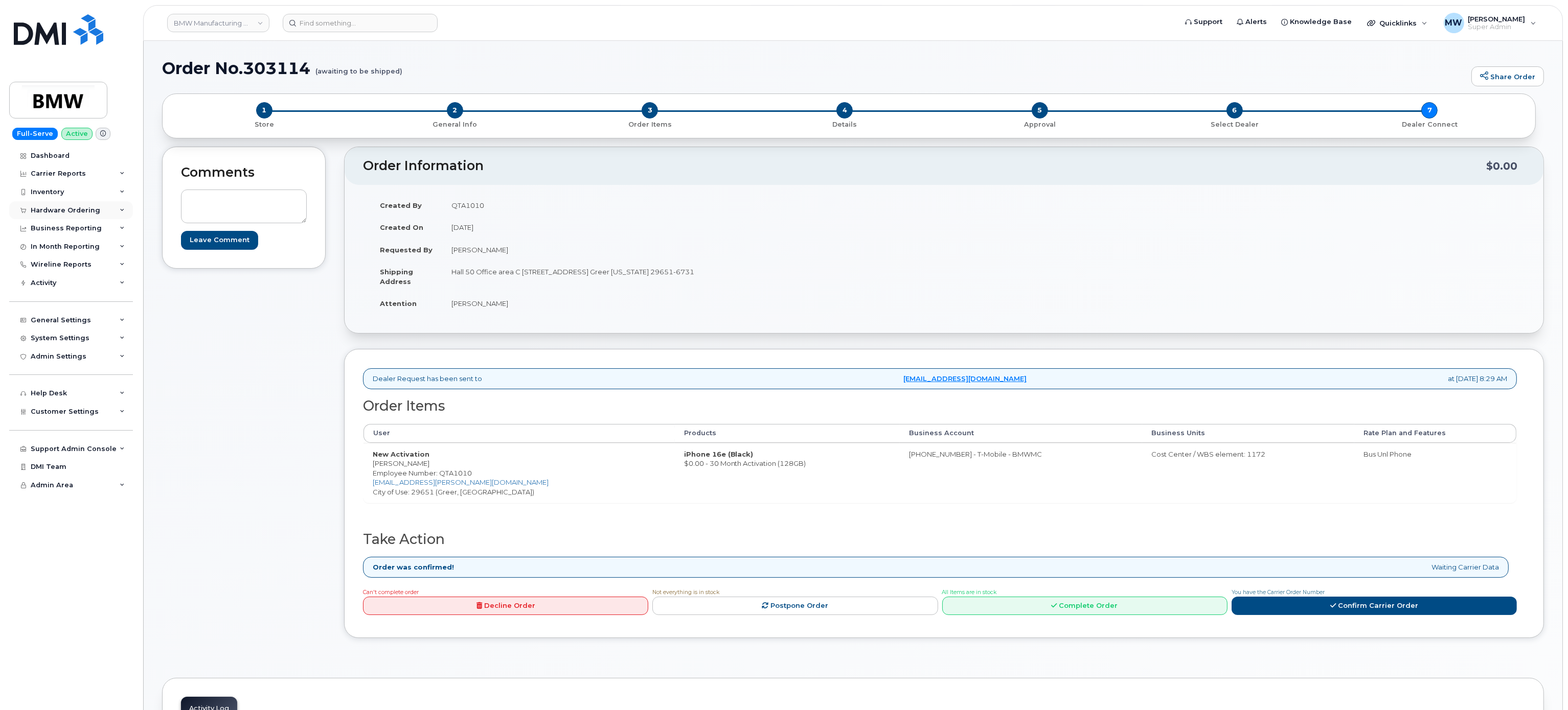
click at [98, 217] on div "Hardware Ordering" at bounding box center [71, 211] width 124 height 19
click at [66, 254] on link "Orders" at bounding box center [80, 248] width 106 height 19
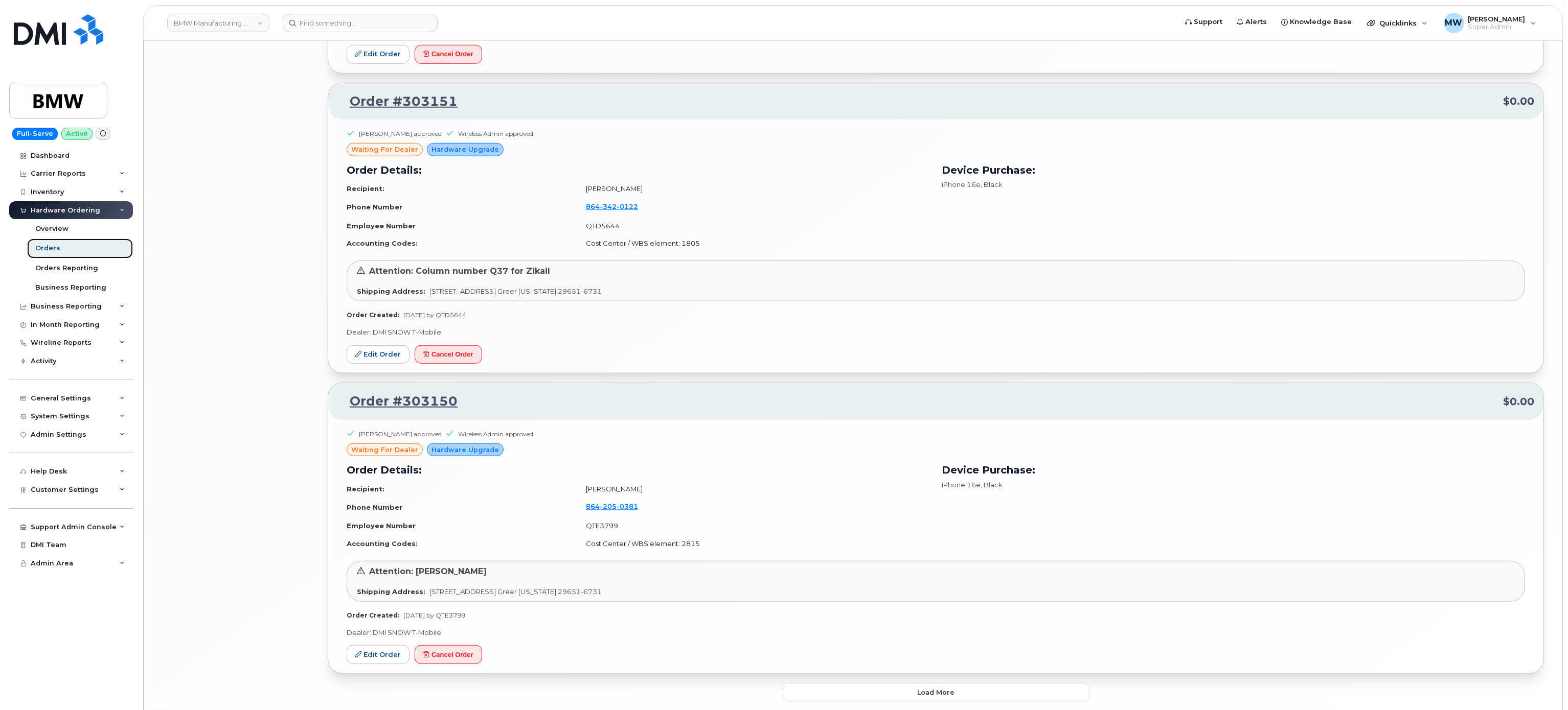
scroll to position [1918, 0]
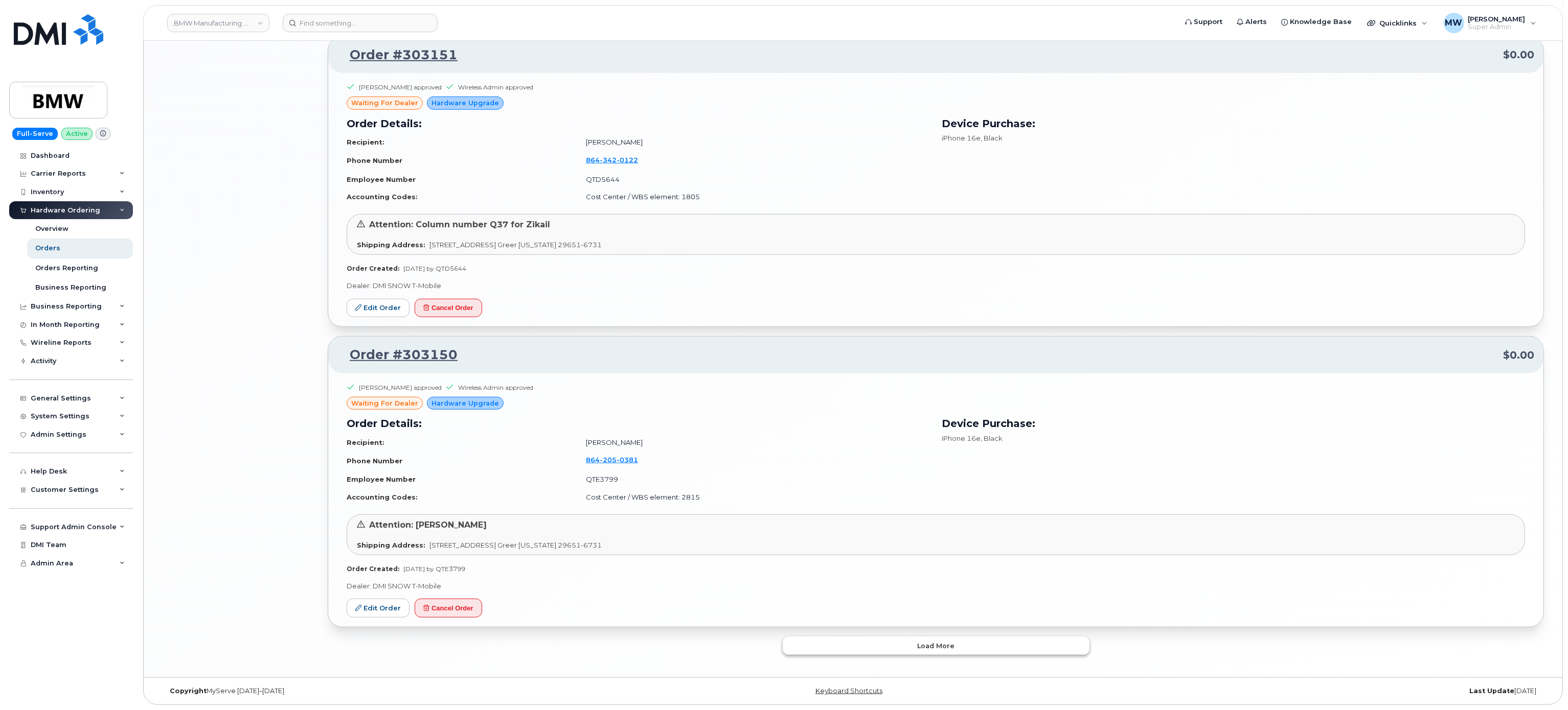
click at [740, 637] on button "Load more" at bounding box center [936, 646] width 307 height 19
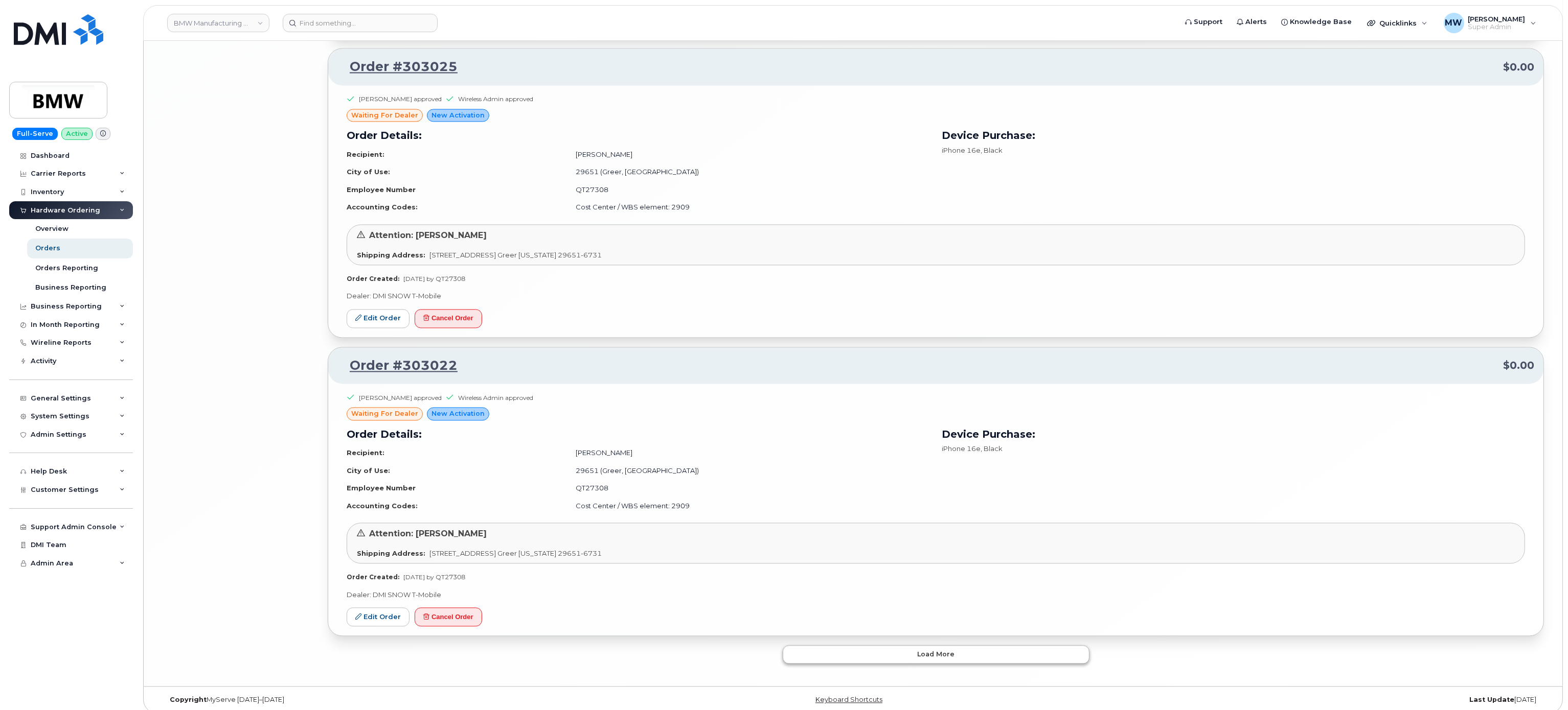
scroll to position [4350, 0]
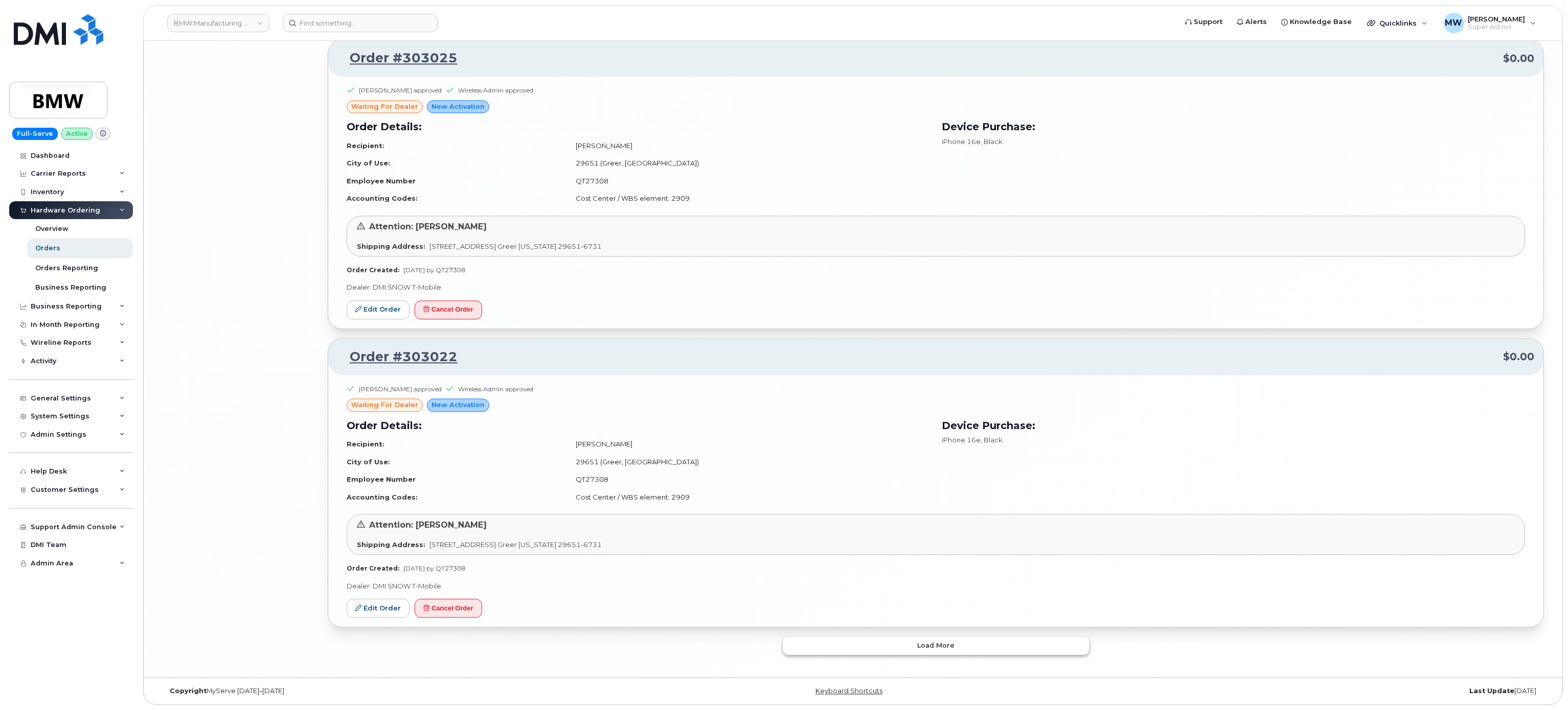
click at [740, 645] on button "Load more" at bounding box center [936, 646] width 307 height 19
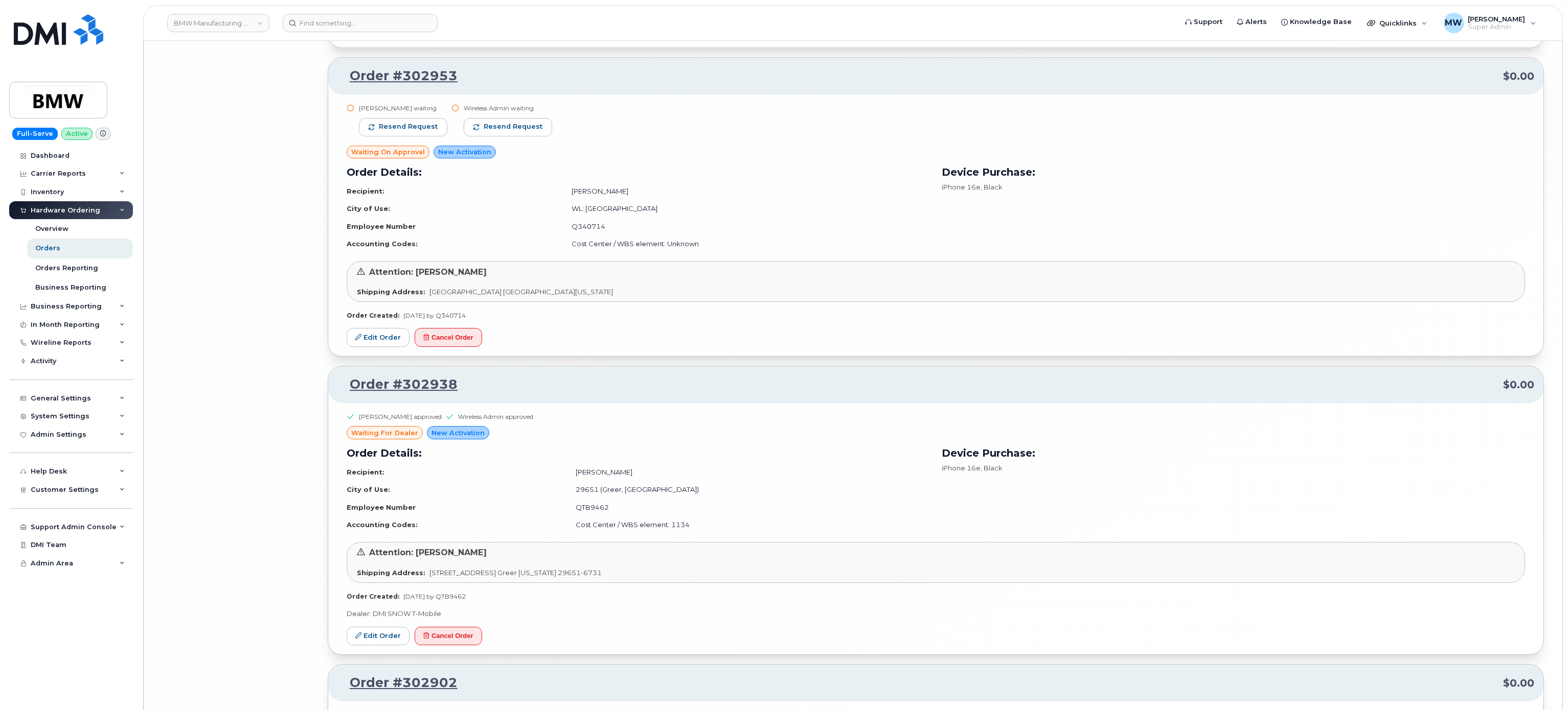
scroll to position [6601, 0]
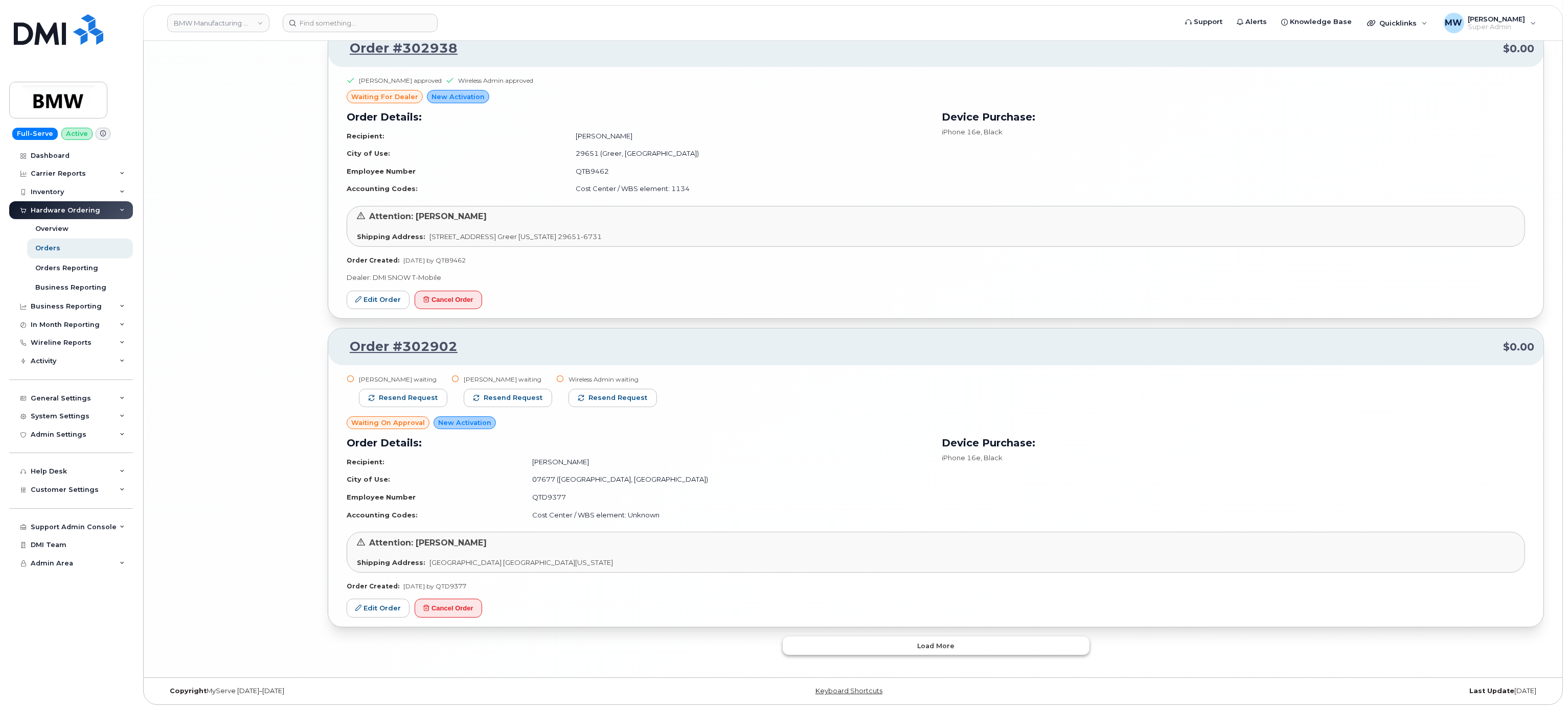
click at [740, 645] on button "Load more" at bounding box center [936, 646] width 307 height 19
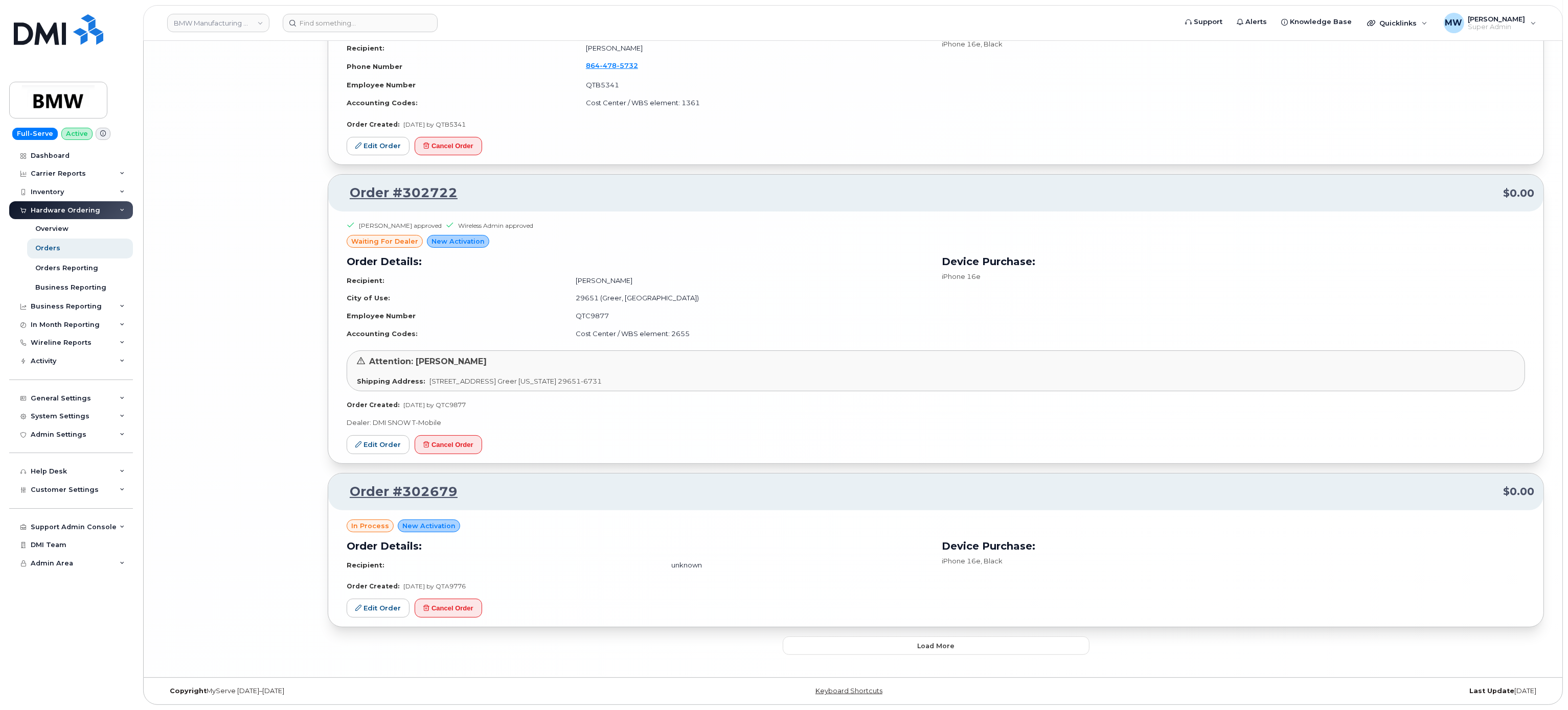
scroll to position [8361, 0]
click at [740, 651] on button "Load more" at bounding box center [936, 646] width 307 height 19
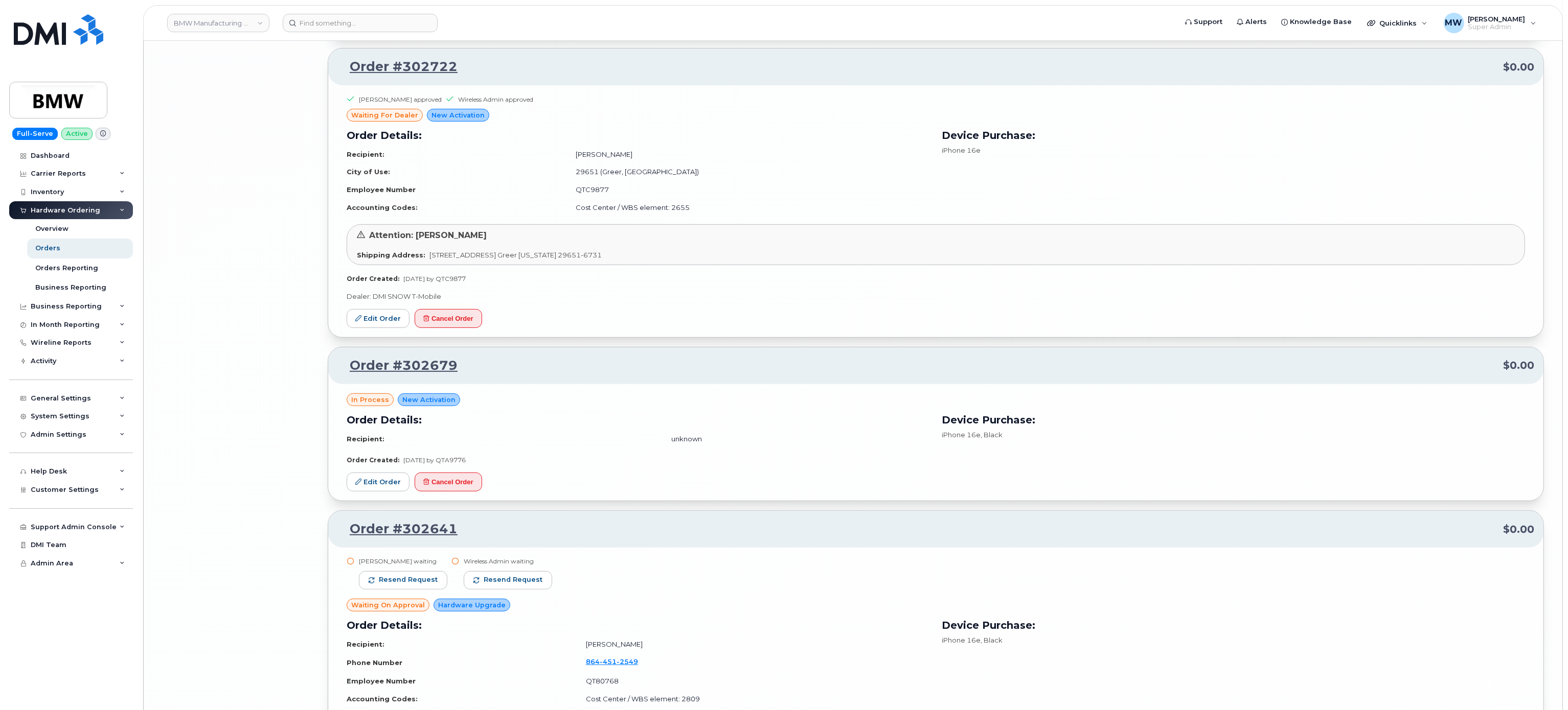
scroll to position [8442, 0]
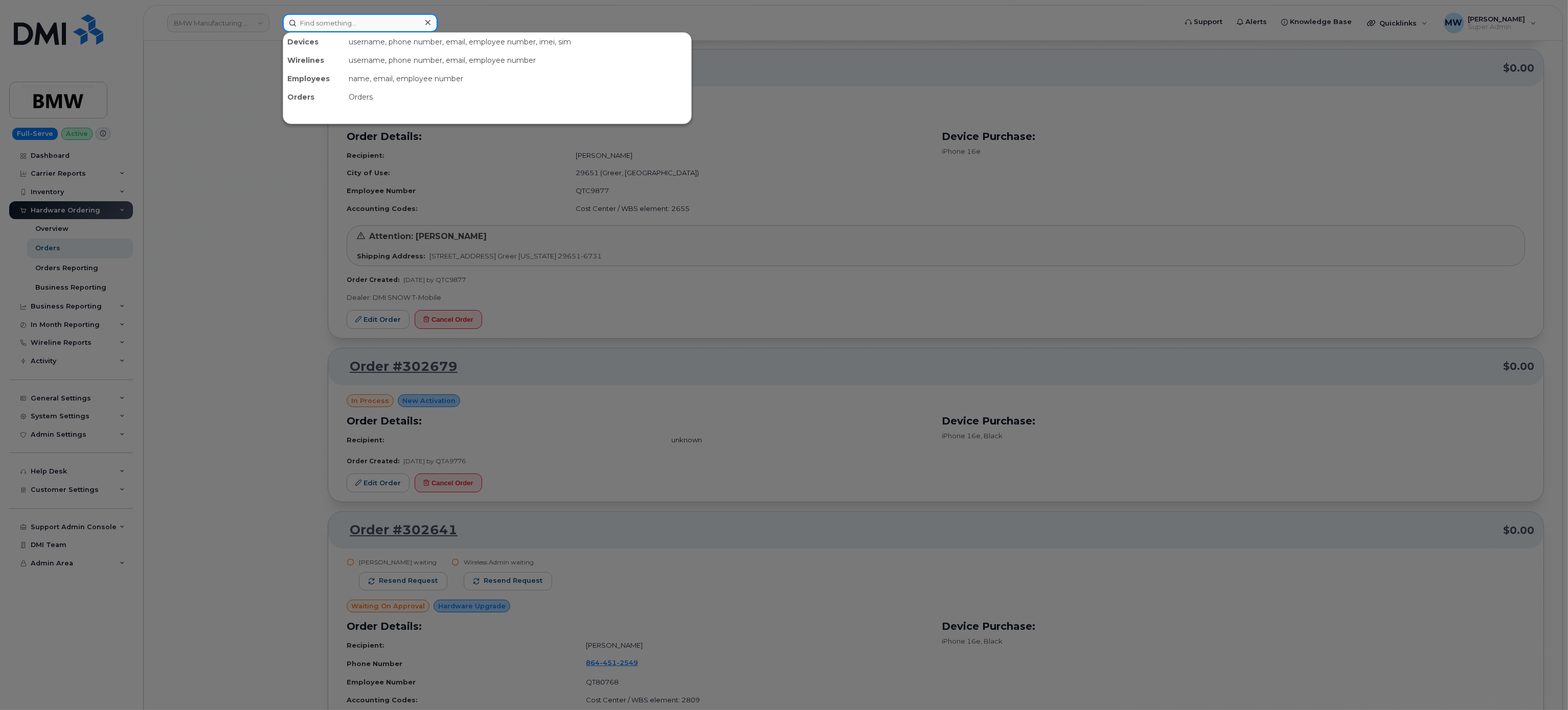
click at [395, 19] on input at bounding box center [360, 23] width 155 height 19
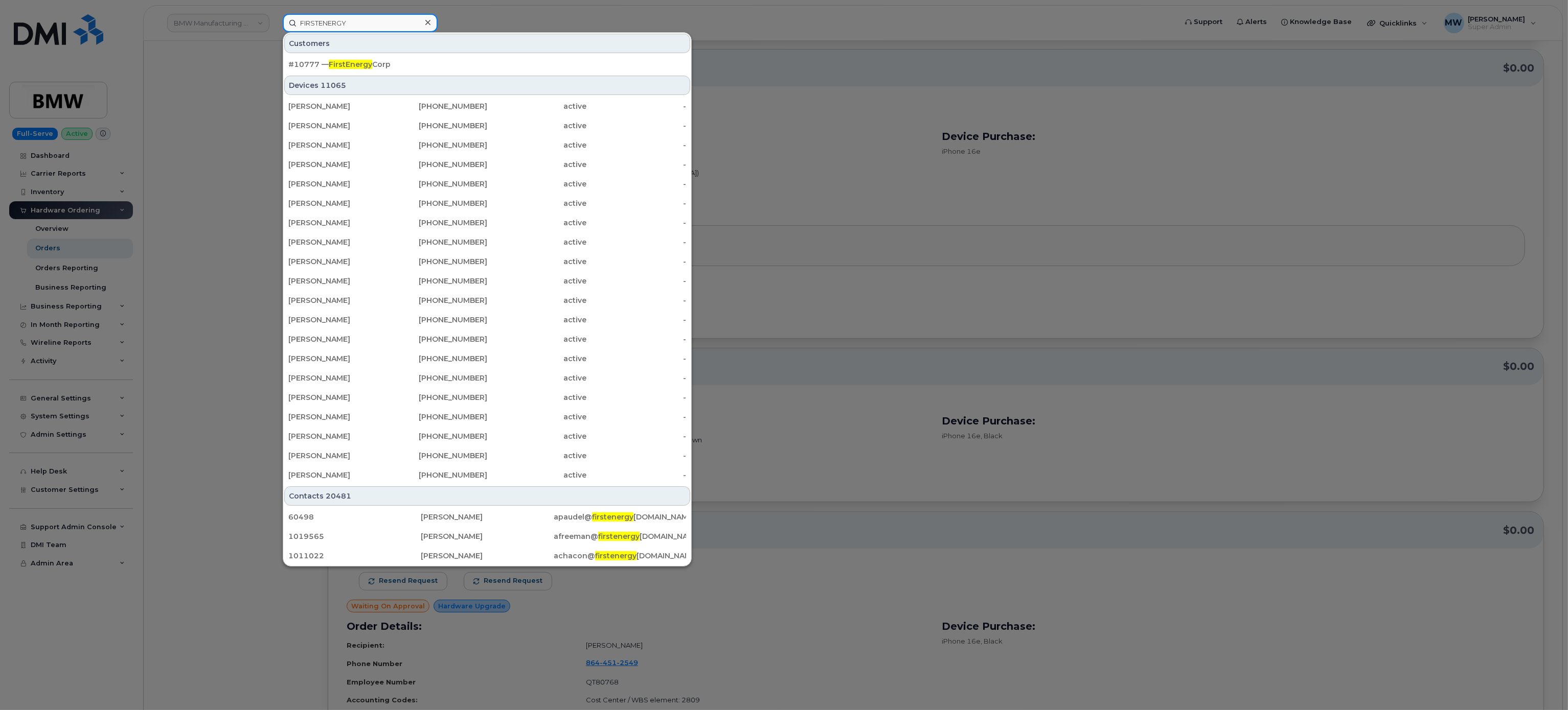
type input "FIRSTENERGY"
click at [373, 56] on div "#10777 — FirstEnergy Corp" at bounding box center [487, 64] width 398 height 19
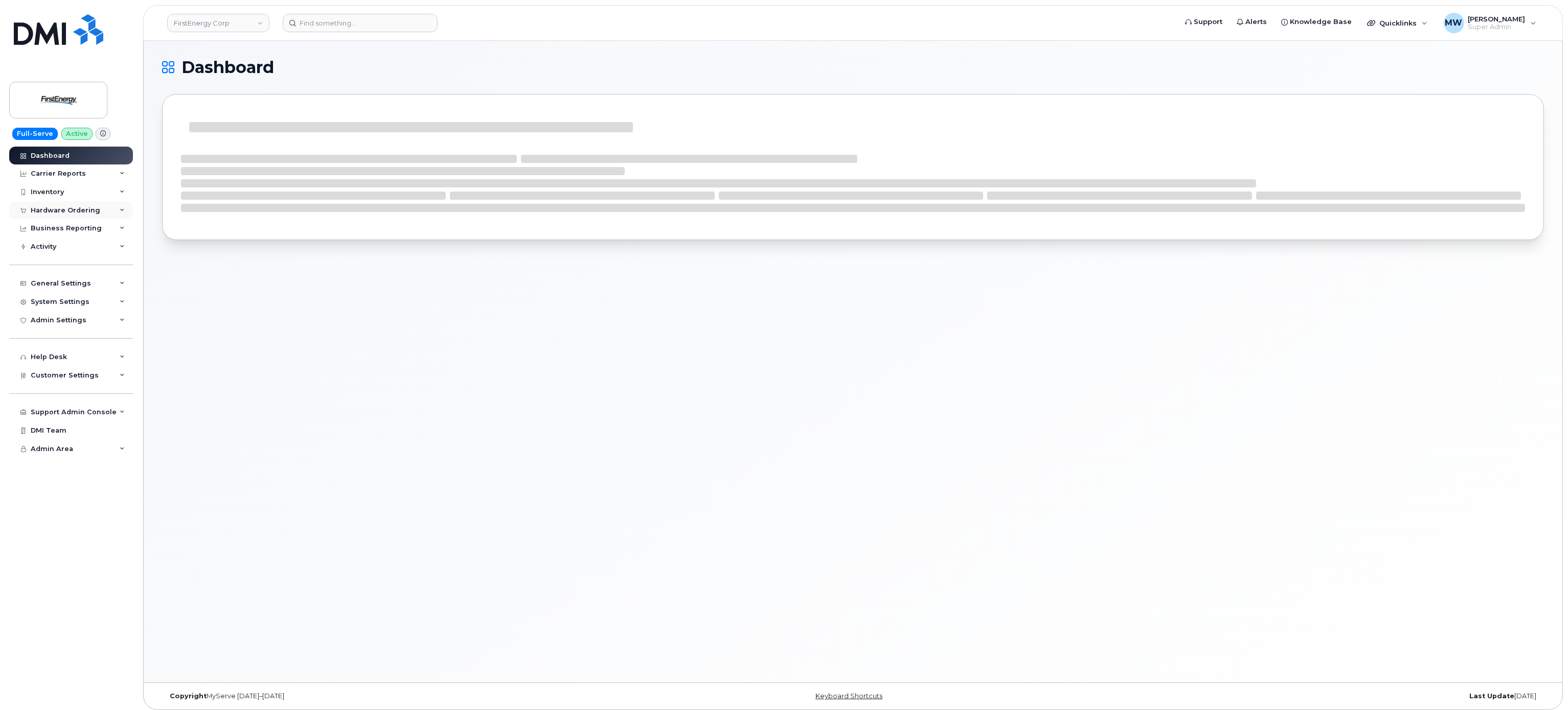
click at [71, 210] on div "Hardware Ordering" at bounding box center [65, 210] width 69 height 8
click at [66, 245] on link "Orders" at bounding box center [80, 248] width 106 height 19
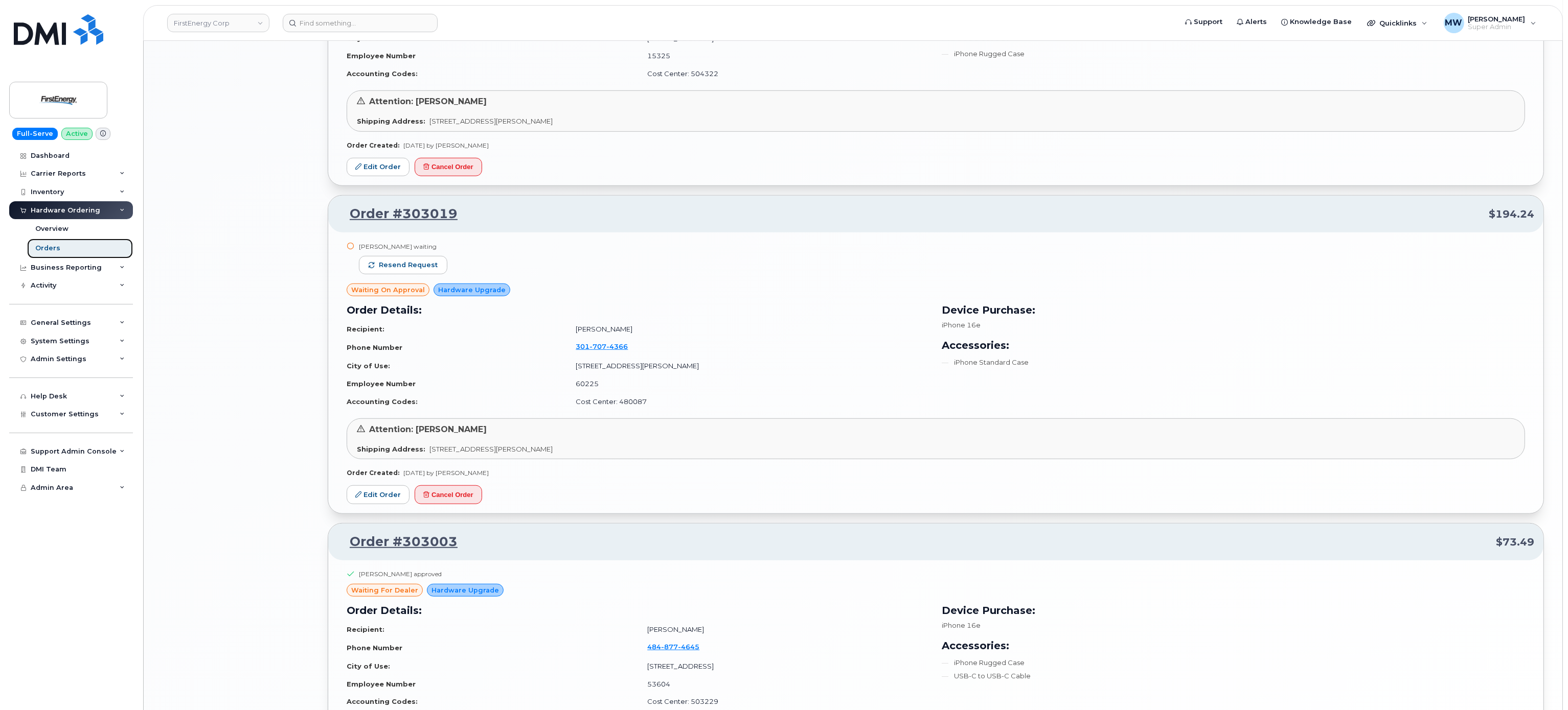
scroll to position [1775, 0]
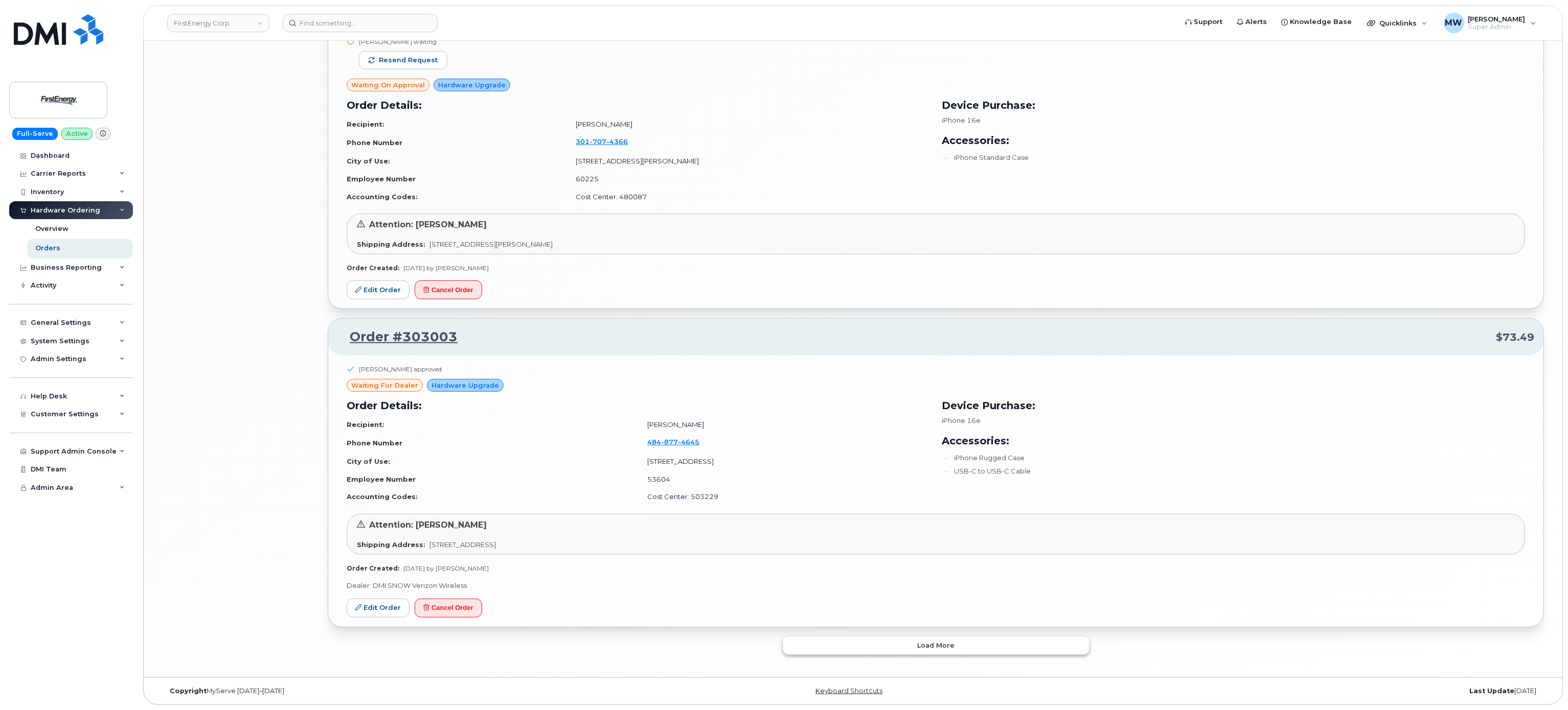
click at [946, 641] on span "Load more" at bounding box center [935, 646] width 37 height 10
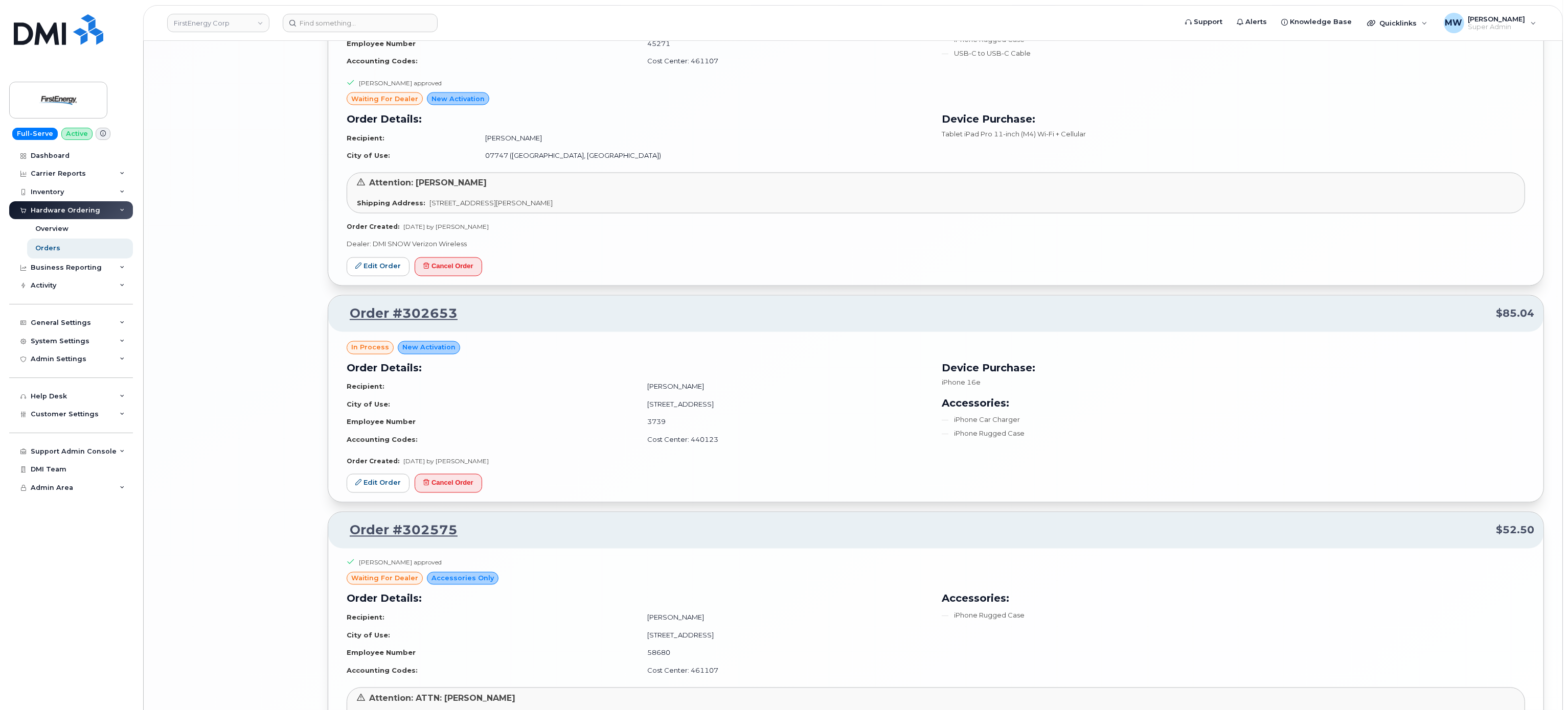
scroll to position [4187, 0]
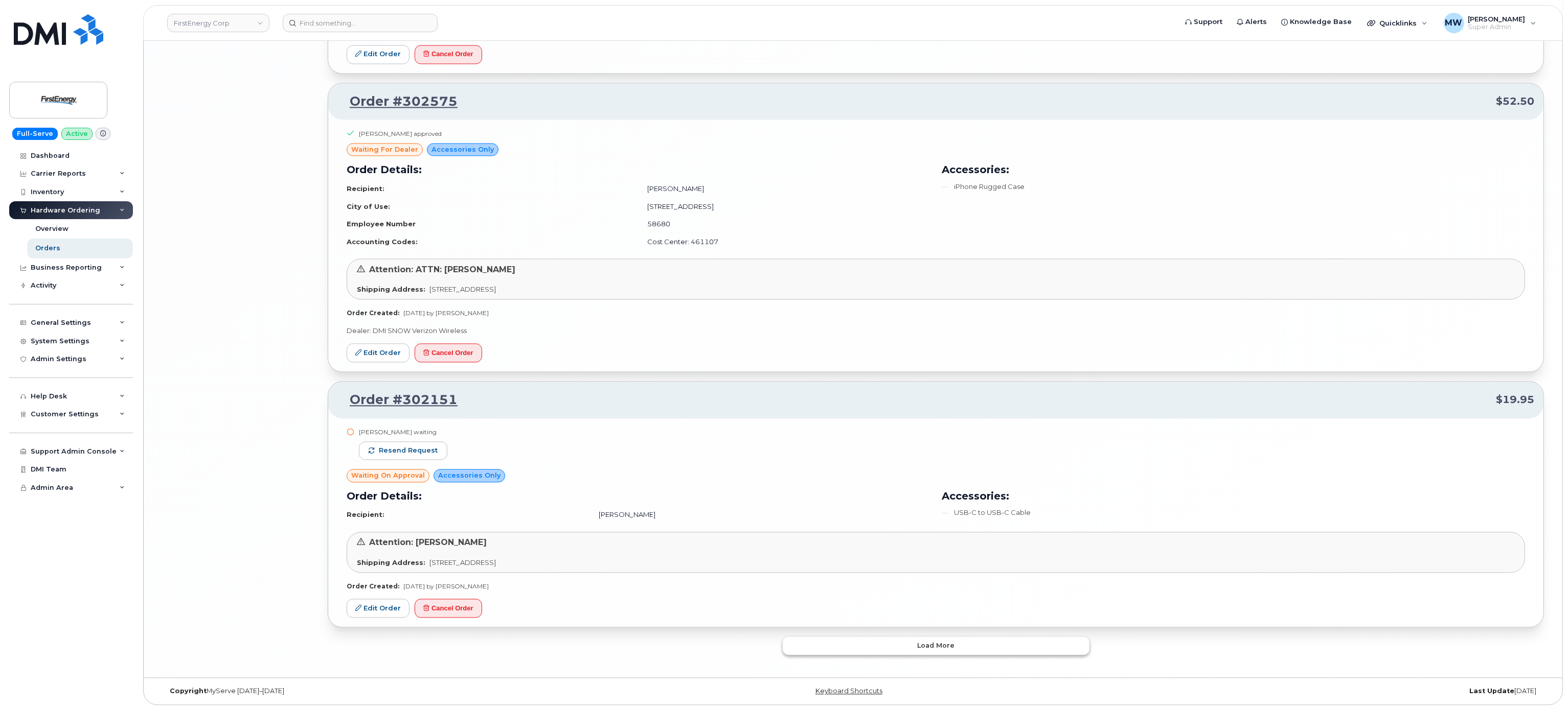
click at [946, 641] on span "Load more" at bounding box center [935, 646] width 37 height 10
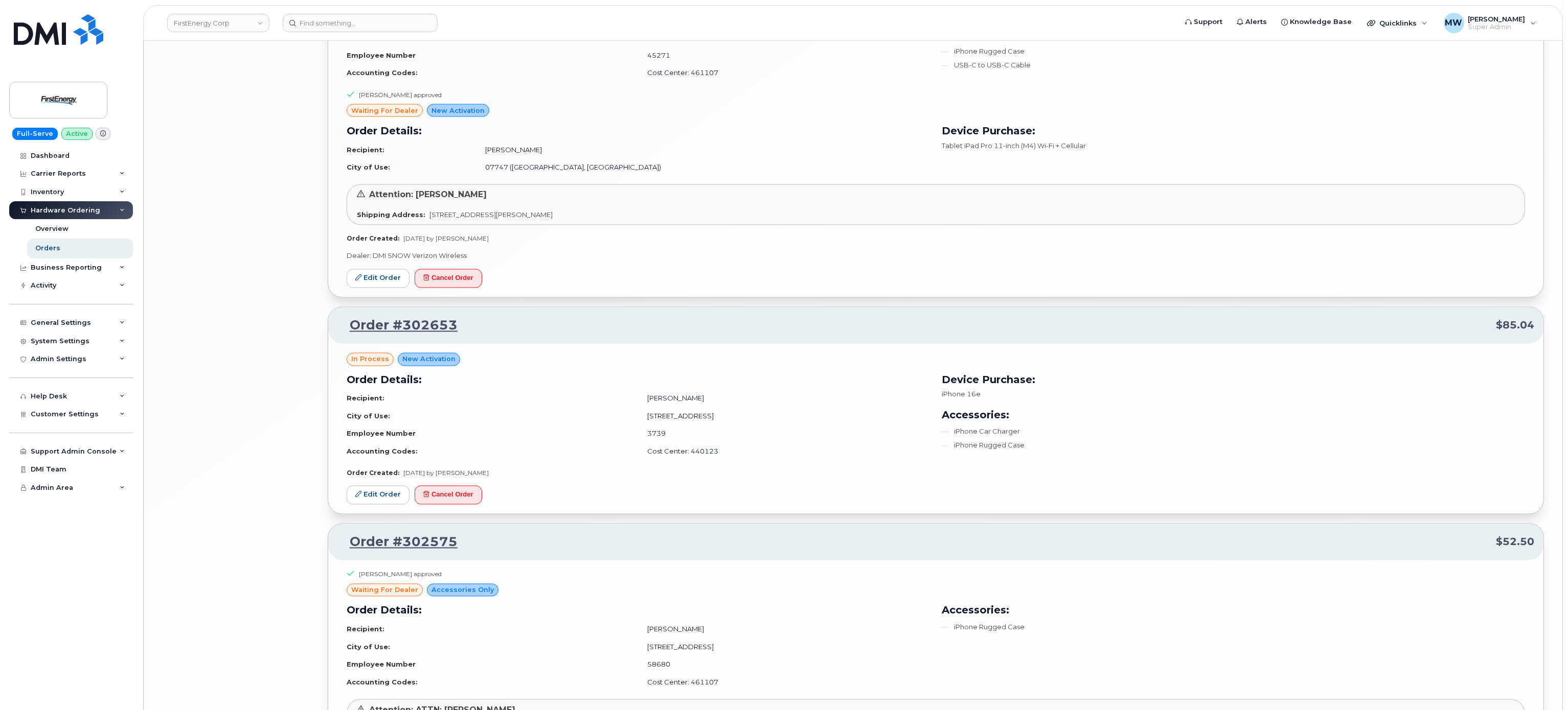
scroll to position [3725, 0]
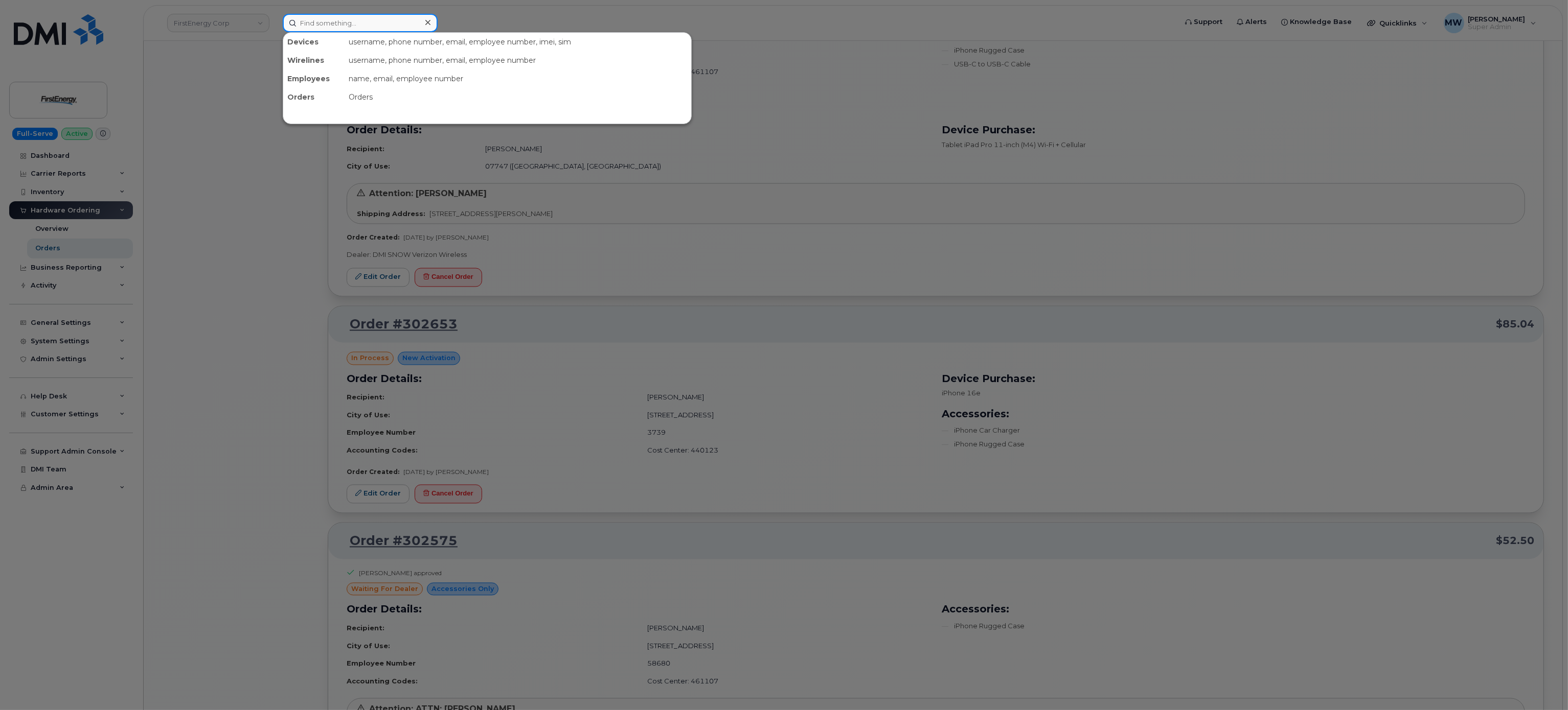
click at [402, 17] on input at bounding box center [360, 23] width 155 height 19
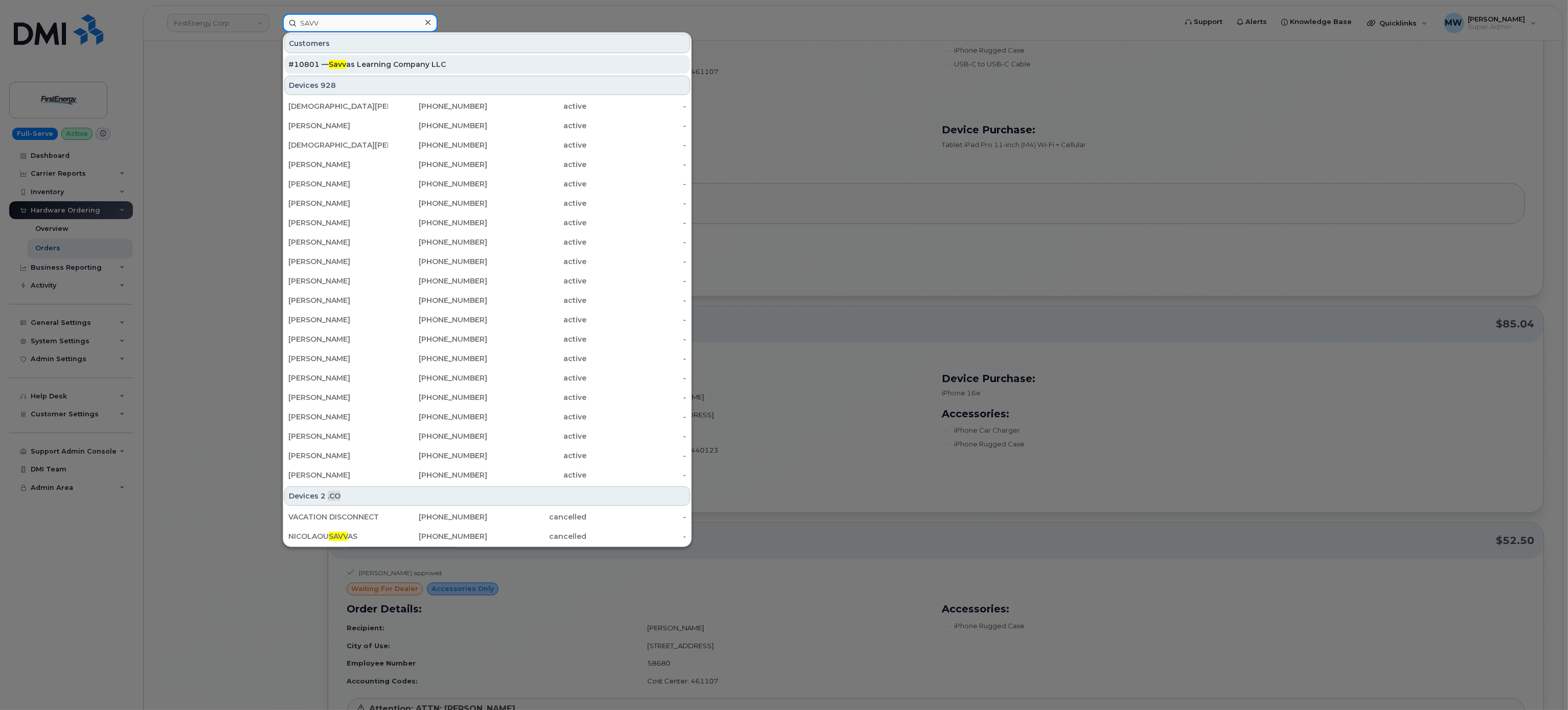
type input "SAVV"
click at [423, 66] on div "#10801 — Savv as Learning Company LLC" at bounding box center [487, 64] width 398 height 10
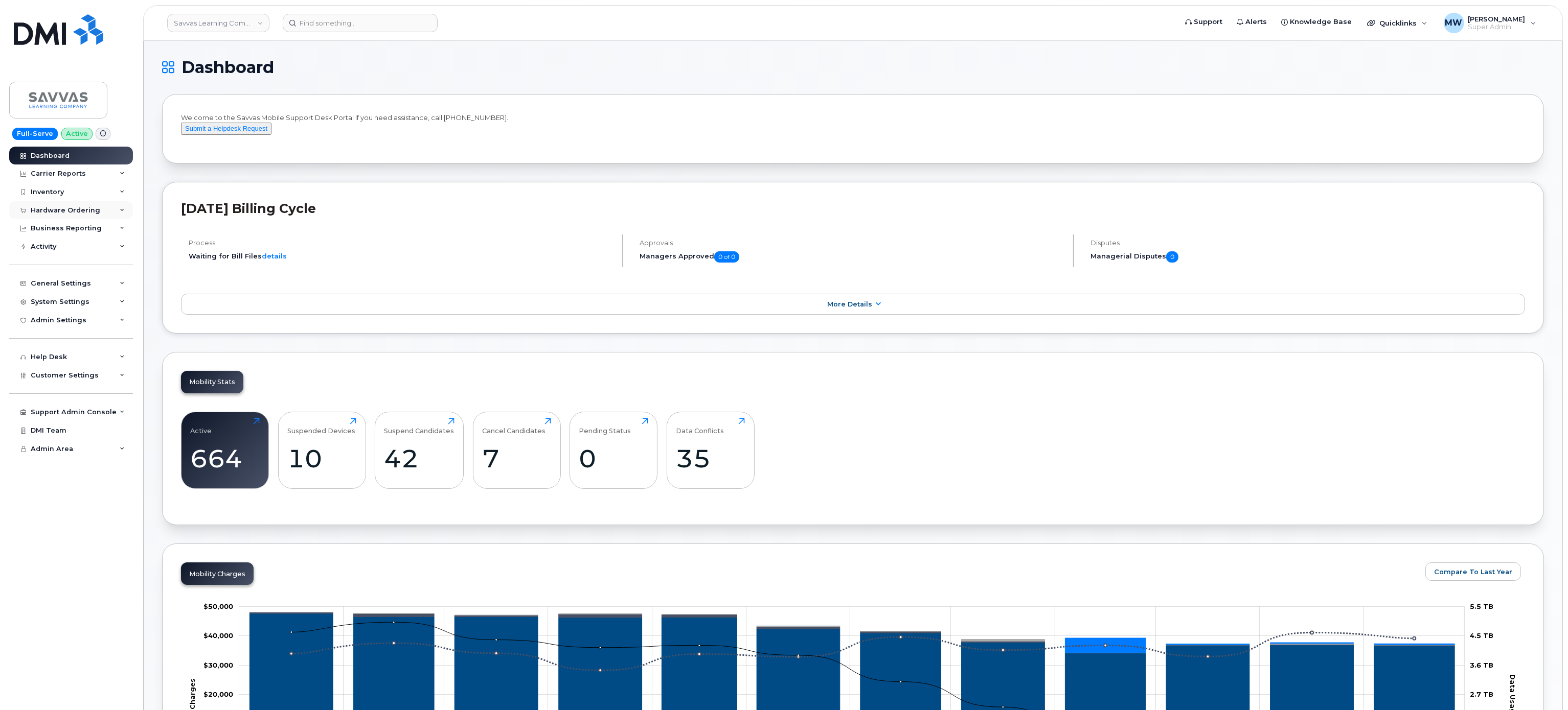
click at [107, 209] on div "Hardware Ordering" at bounding box center [71, 211] width 124 height 19
click at [100, 253] on link "Orders" at bounding box center [80, 248] width 106 height 19
